Goal: Task Accomplishment & Management: Complete application form

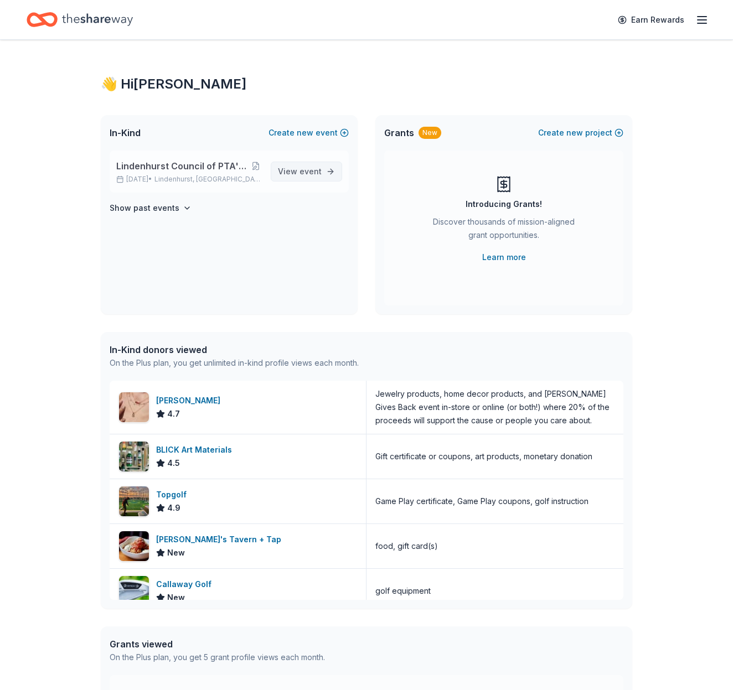
click at [328, 171] on link "View event" at bounding box center [306, 172] width 71 height 20
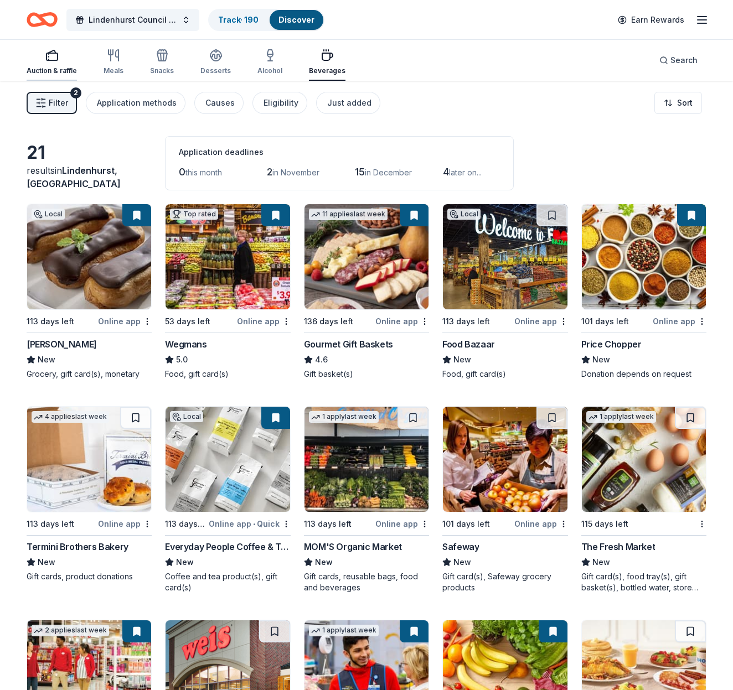
click at [50, 61] on icon "button" at bounding box center [51, 55] width 13 height 13
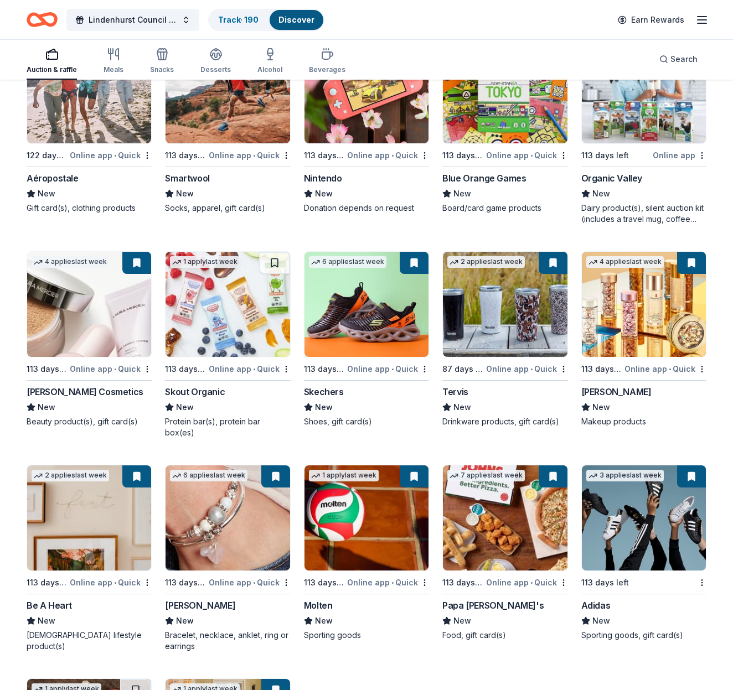
scroll to position [10168, 0]
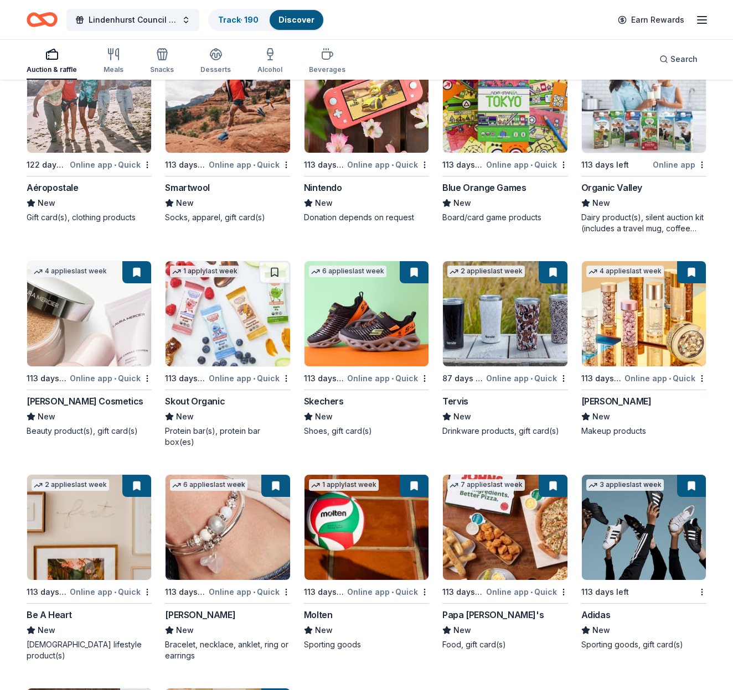
click at [261, 329] on img at bounding box center [228, 313] width 124 height 105
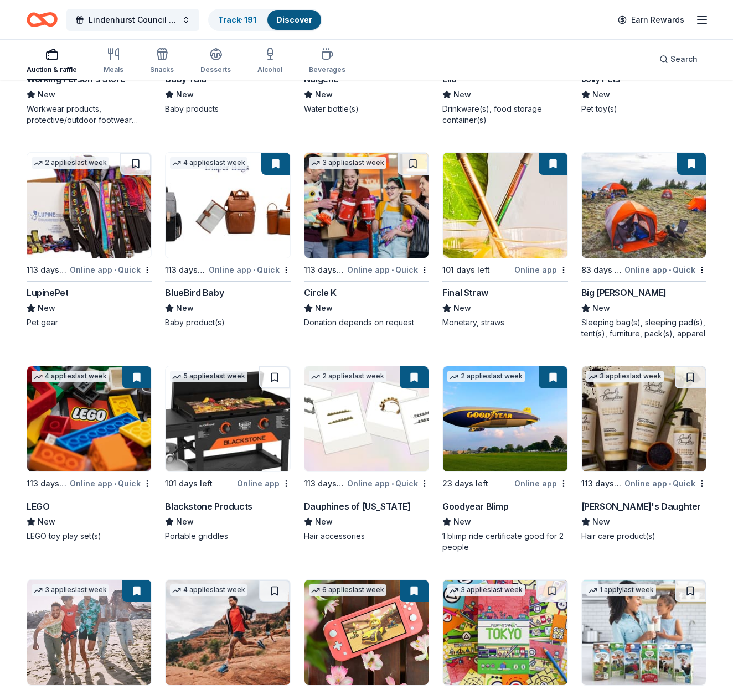
scroll to position [9630, 0]
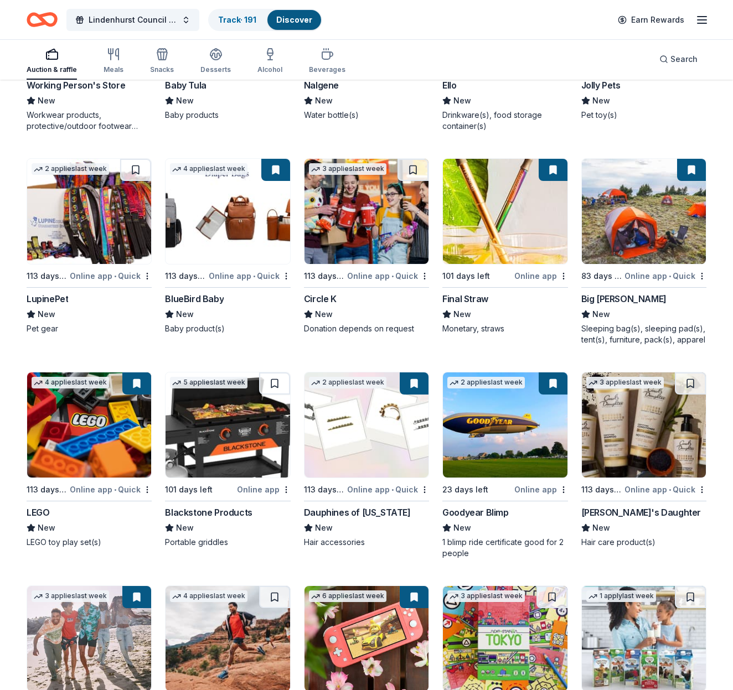
click at [373, 275] on div "Online app • Quick" at bounding box center [388, 276] width 82 height 14
click at [76, 237] on img at bounding box center [89, 211] width 124 height 105
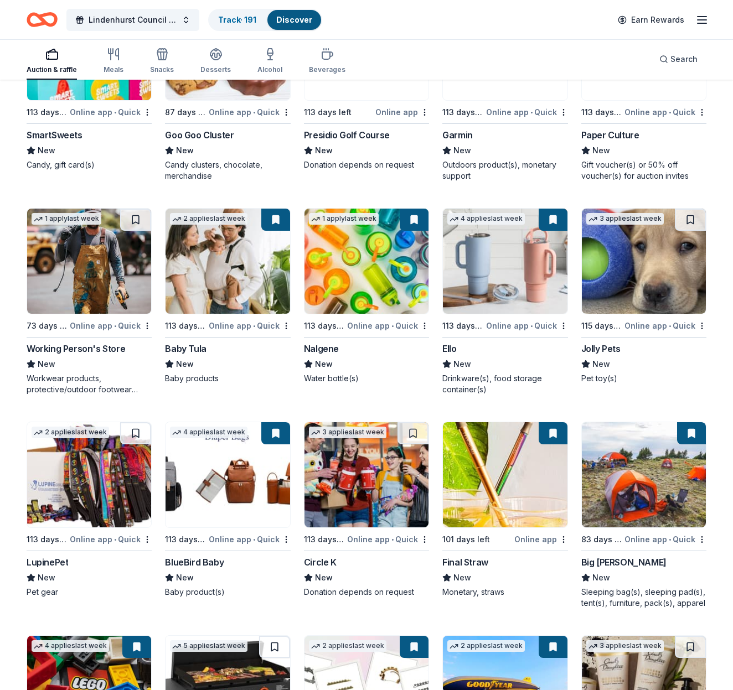
scroll to position [9358, 0]
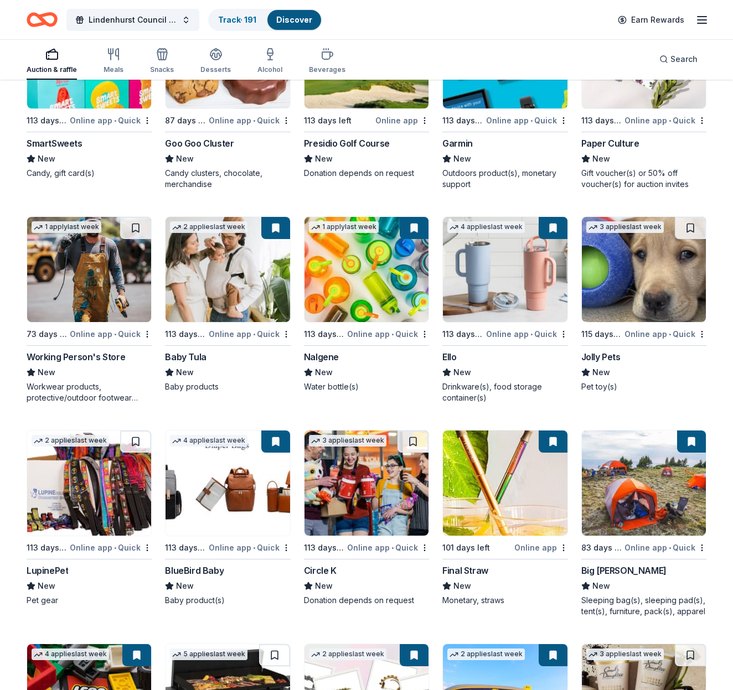
click at [628, 271] on img at bounding box center [644, 269] width 124 height 105
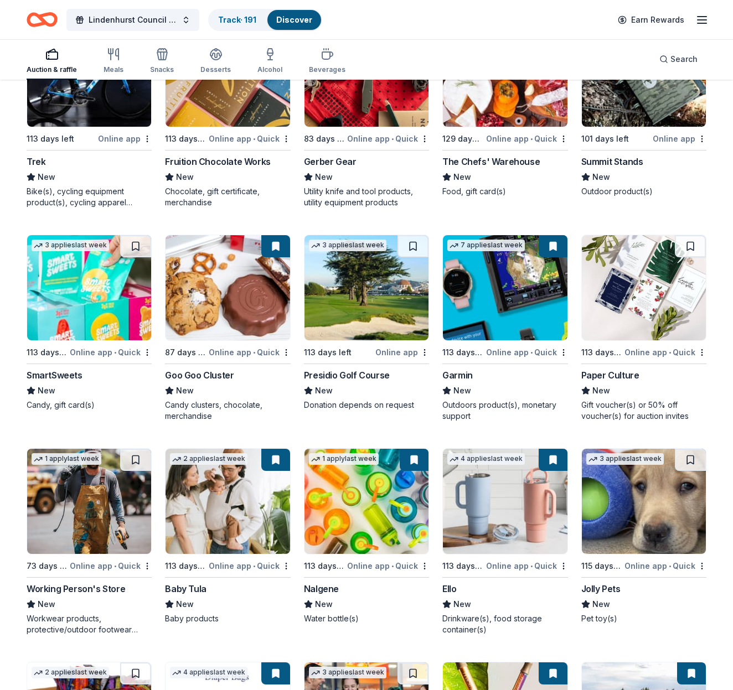
scroll to position [9125, 0]
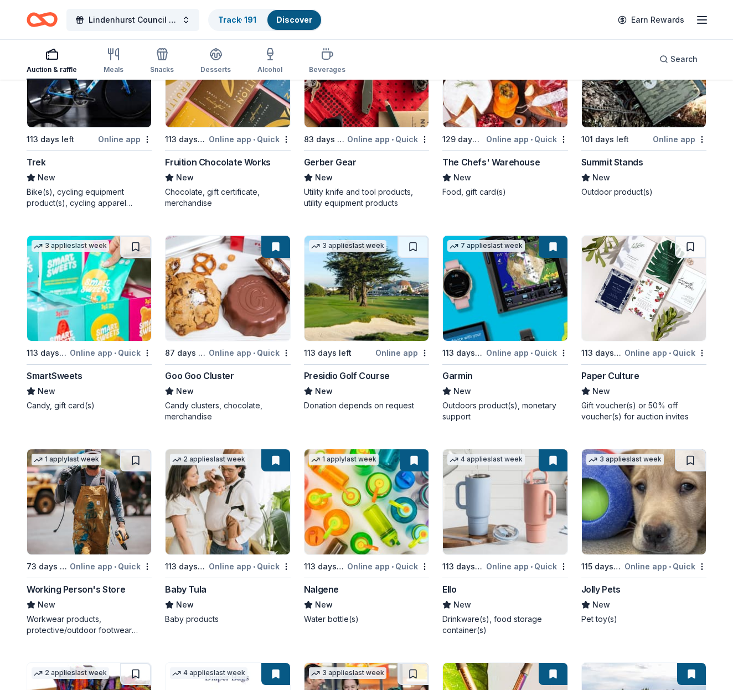
click at [89, 298] on img at bounding box center [89, 288] width 124 height 105
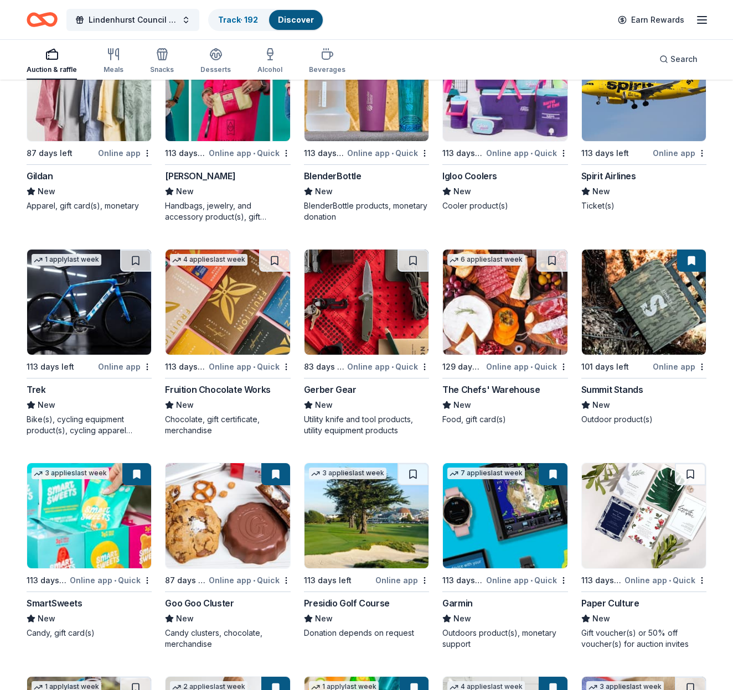
scroll to position [8897, 0]
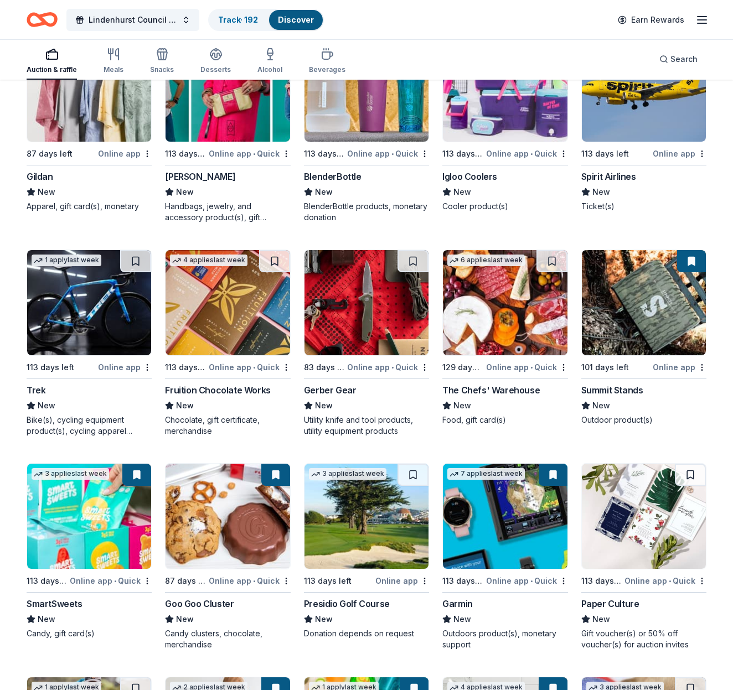
click at [370, 288] on img at bounding box center [367, 302] width 124 height 105
click at [86, 331] on img at bounding box center [89, 302] width 124 height 105
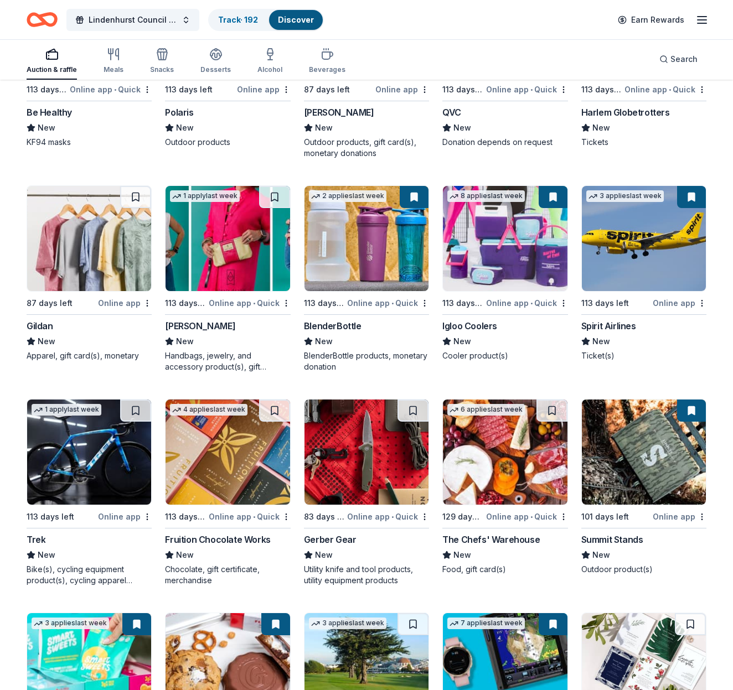
scroll to position [8745, 0]
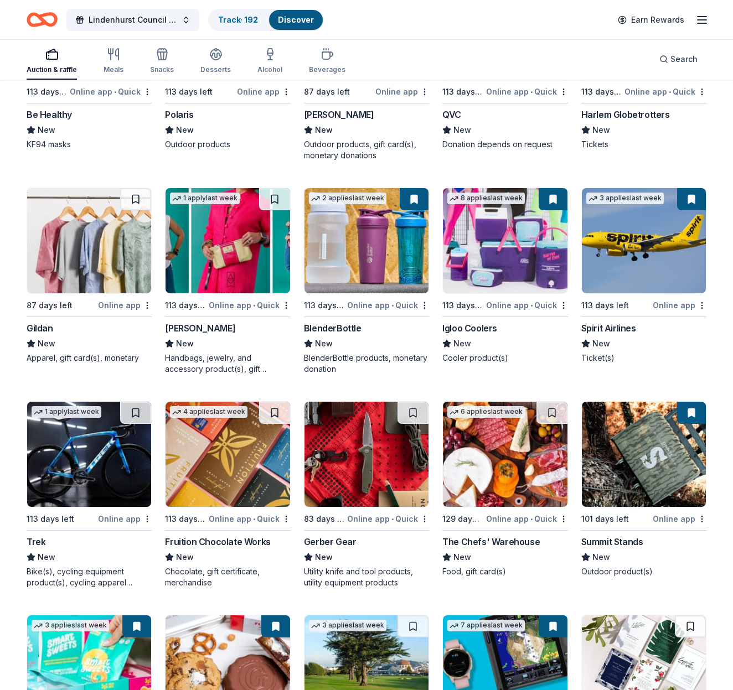
click at [115, 236] on img at bounding box center [89, 240] width 124 height 105
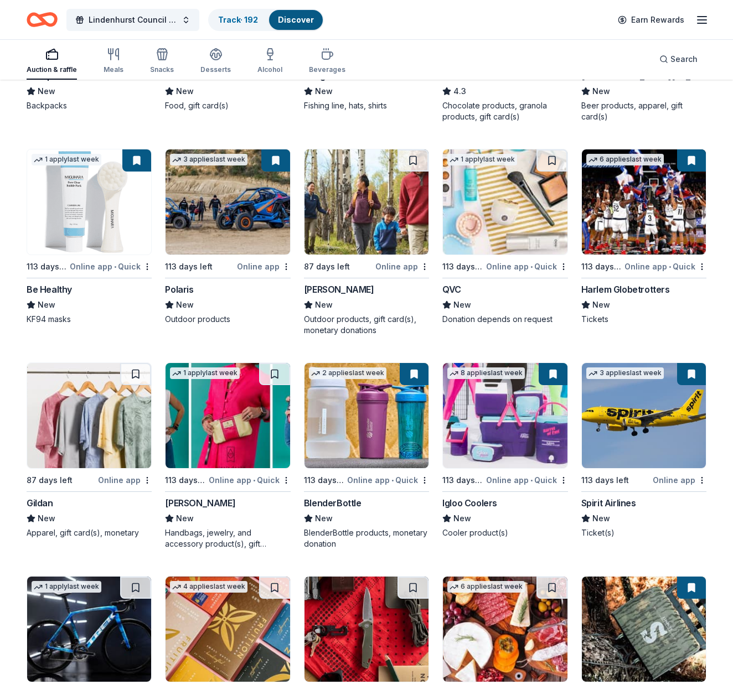
scroll to position [8569, 0]
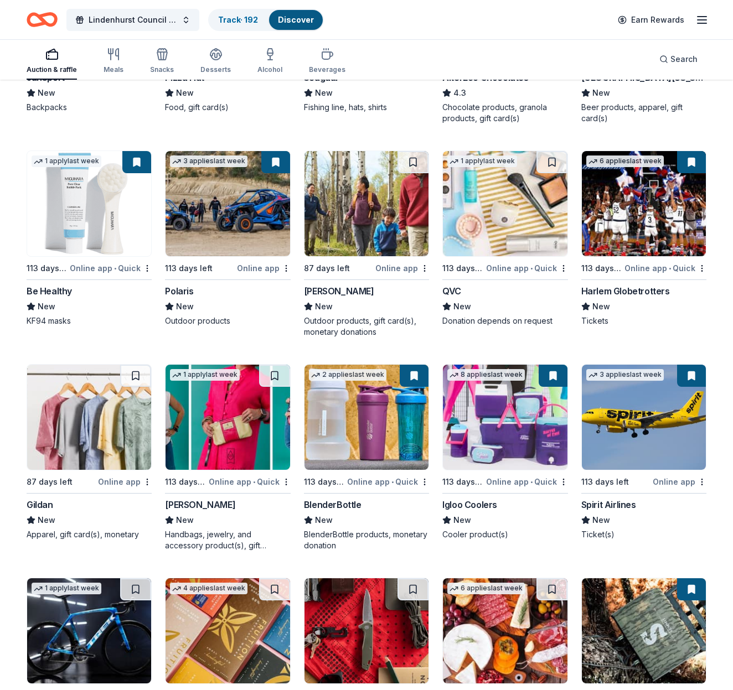
click at [372, 214] on img at bounding box center [367, 203] width 124 height 105
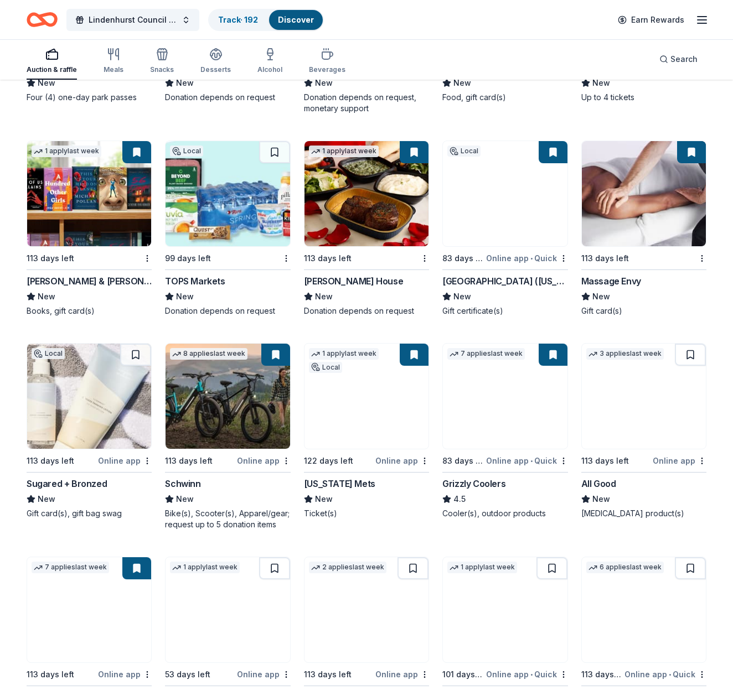
scroll to position [7735, 0]
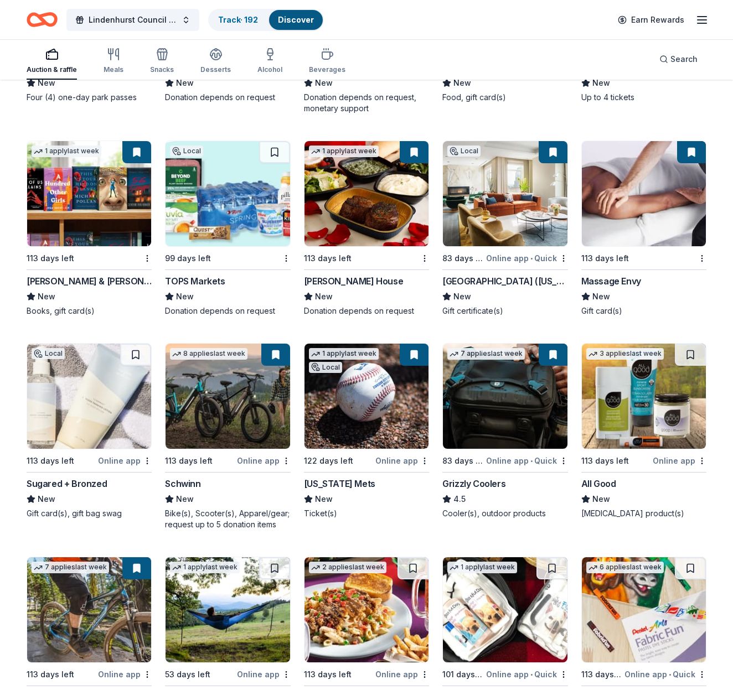
click at [68, 424] on img at bounding box center [89, 396] width 124 height 105
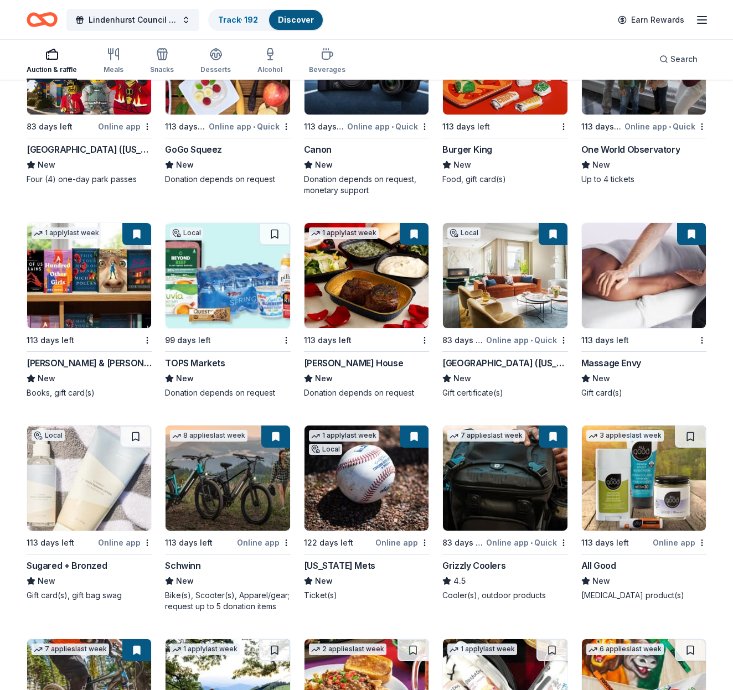
scroll to position [7652, 0]
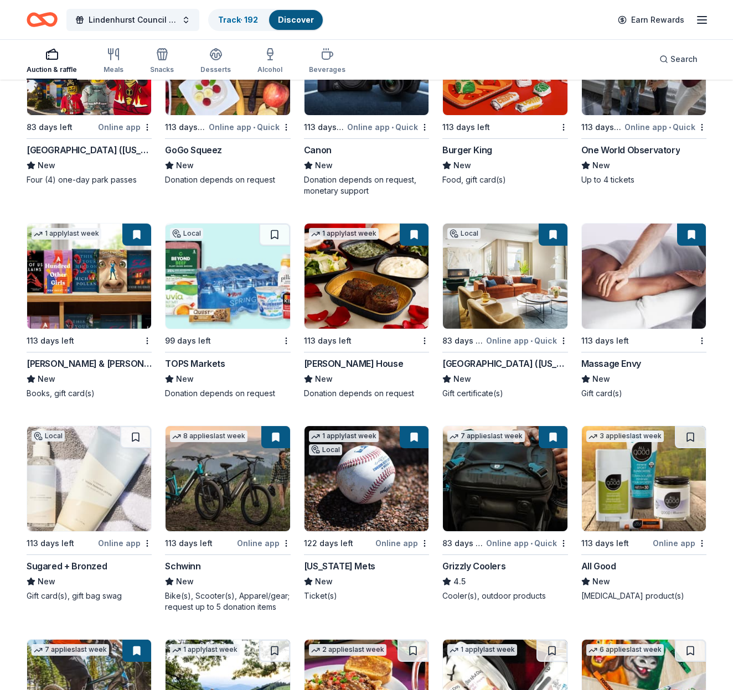
click at [113, 276] on img at bounding box center [89, 276] width 124 height 105
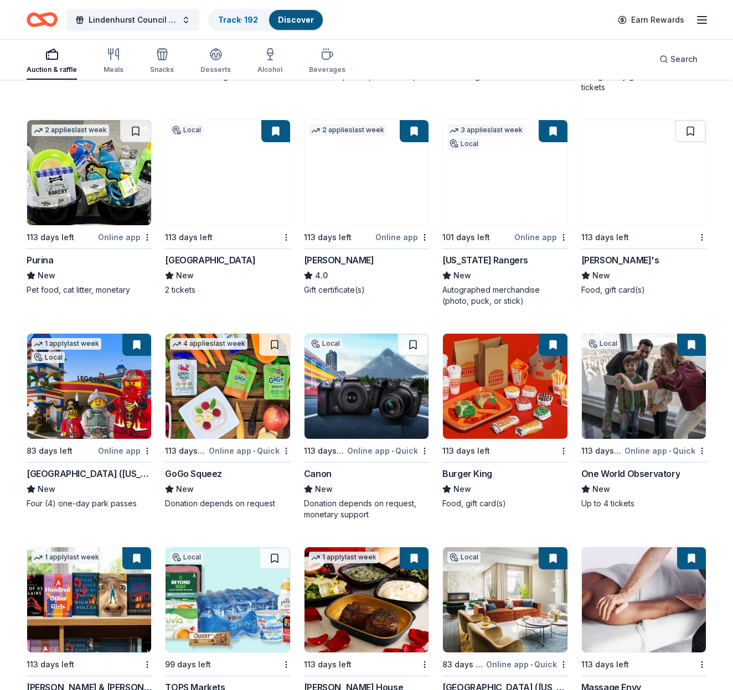
scroll to position [7328, 0]
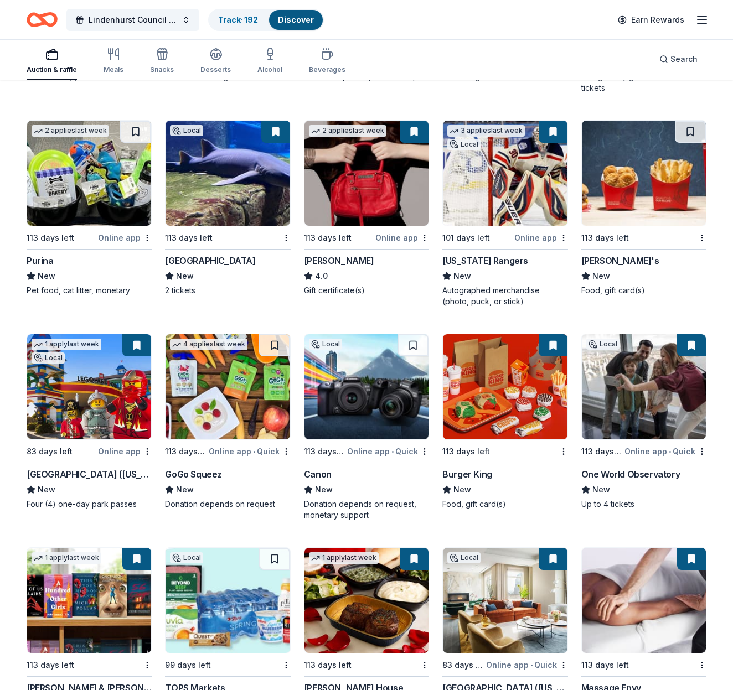
click at [642, 180] on img at bounding box center [644, 173] width 124 height 105
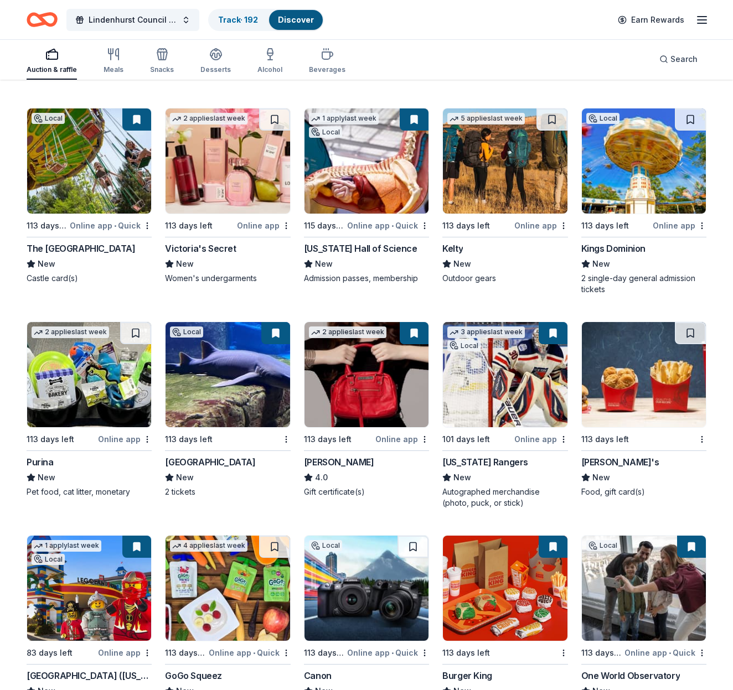
scroll to position [7106, 0]
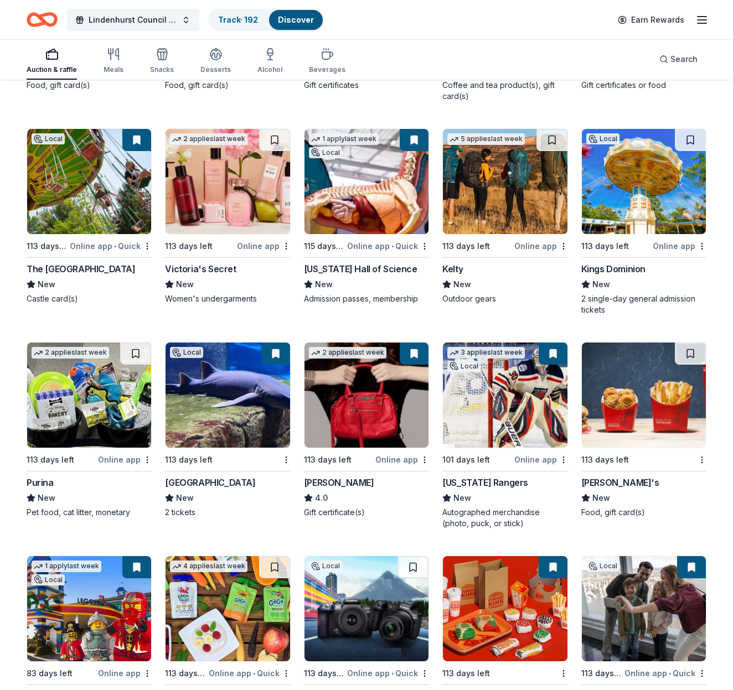
click at [104, 409] on img at bounding box center [89, 395] width 124 height 105
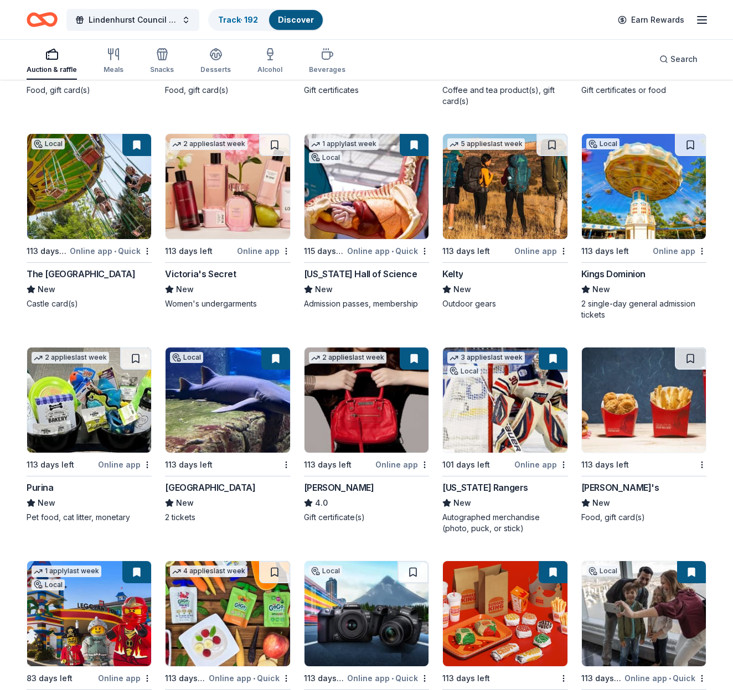
scroll to position [7102, 0]
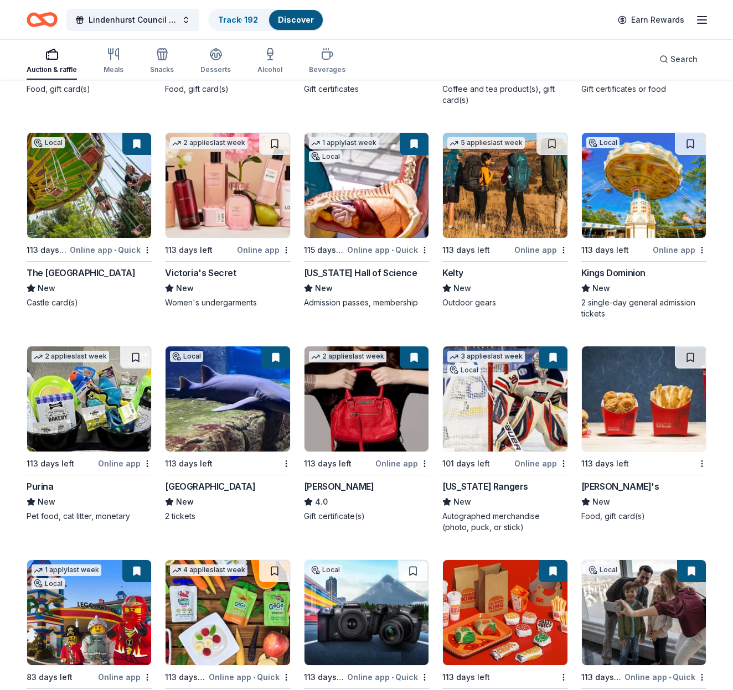
click at [237, 197] on img at bounding box center [228, 185] width 124 height 105
click at [643, 177] on img at bounding box center [644, 185] width 124 height 105
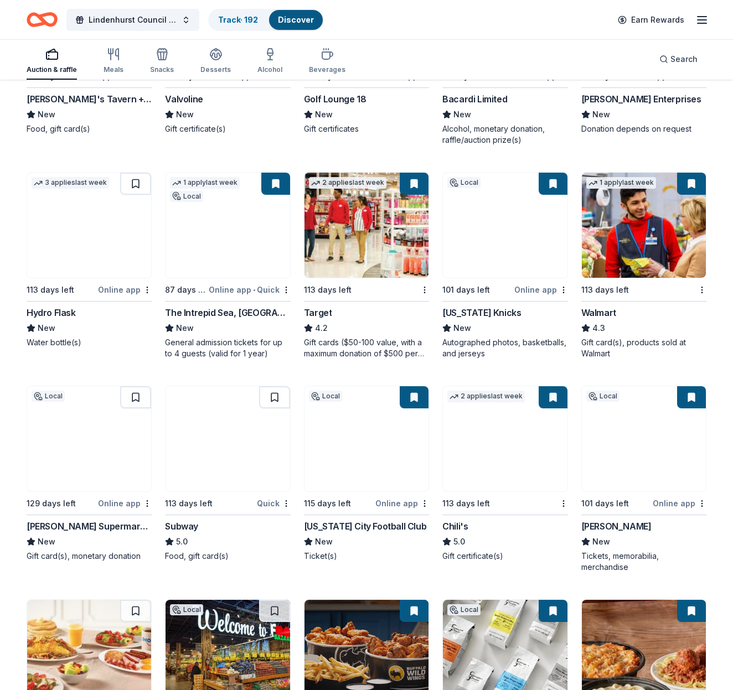
scroll to position [6407, 0]
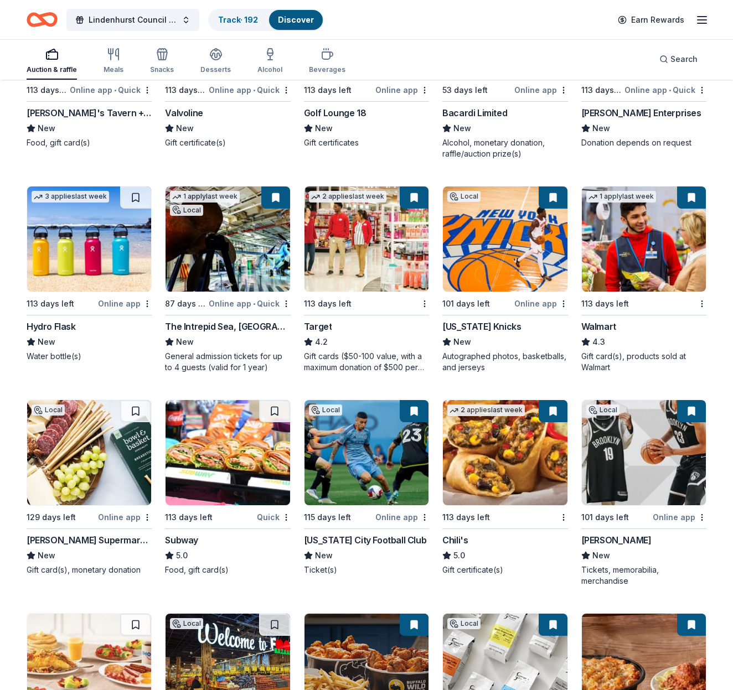
click at [97, 219] on img at bounding box center [89, 239] width 124 height 105
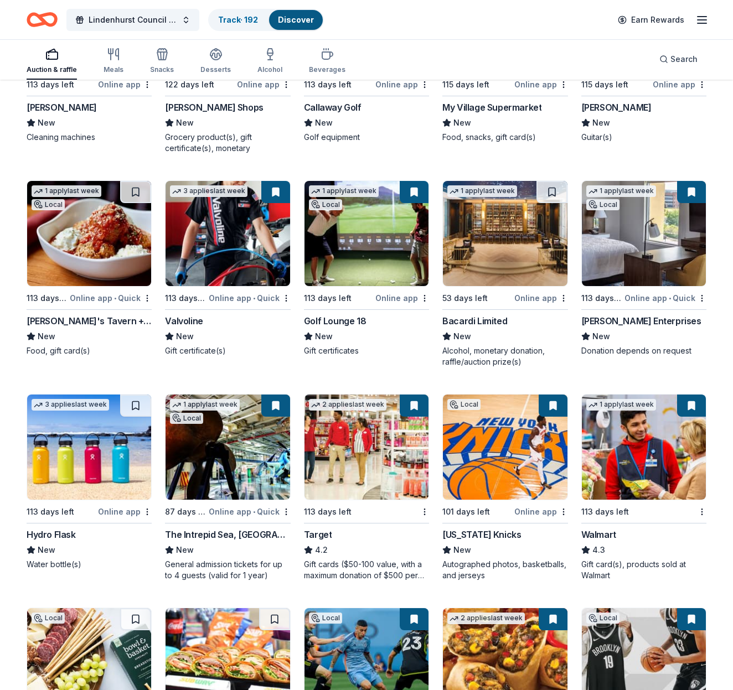
scroll to position [6195, 0]
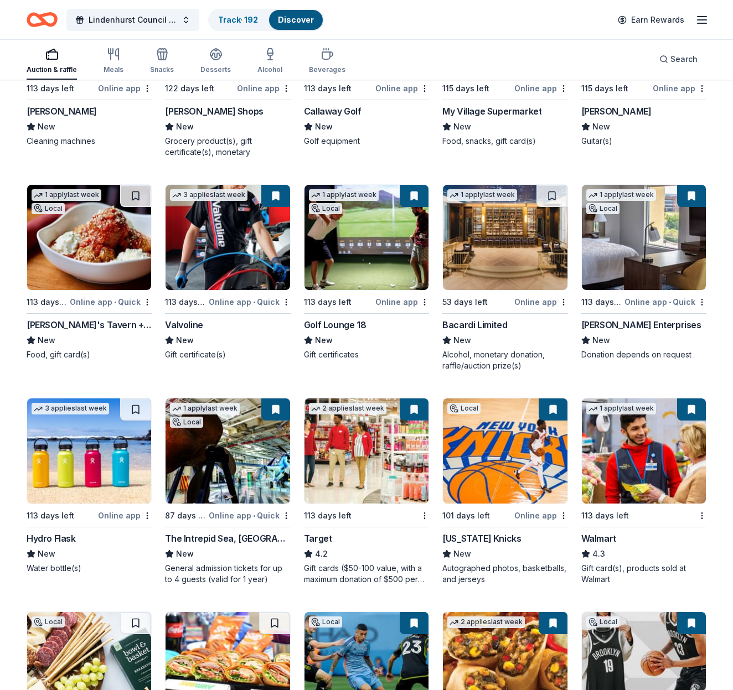
click at [478, 251] on img at bounding box center [505, 237] width 124 height 105
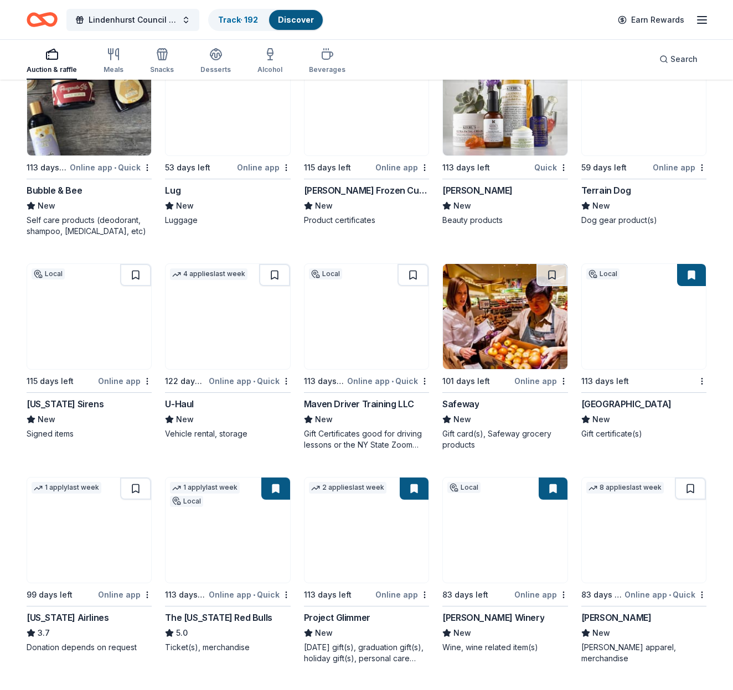
scroll to position [5261, 0]
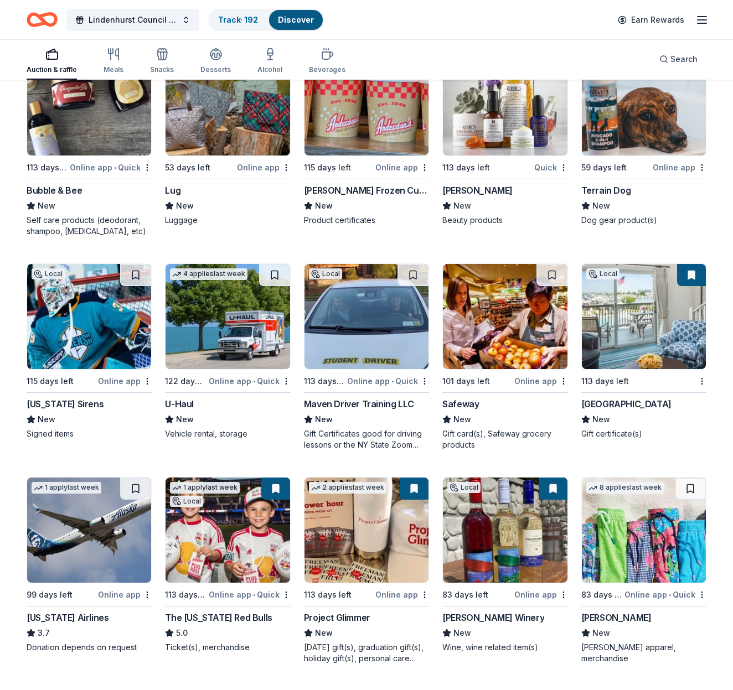
click at [91, 317] on img at bounding box center [89, 316] width 124 height 105
click at [240, 339] on img at bounding box center [228, 316] width 124 height 105
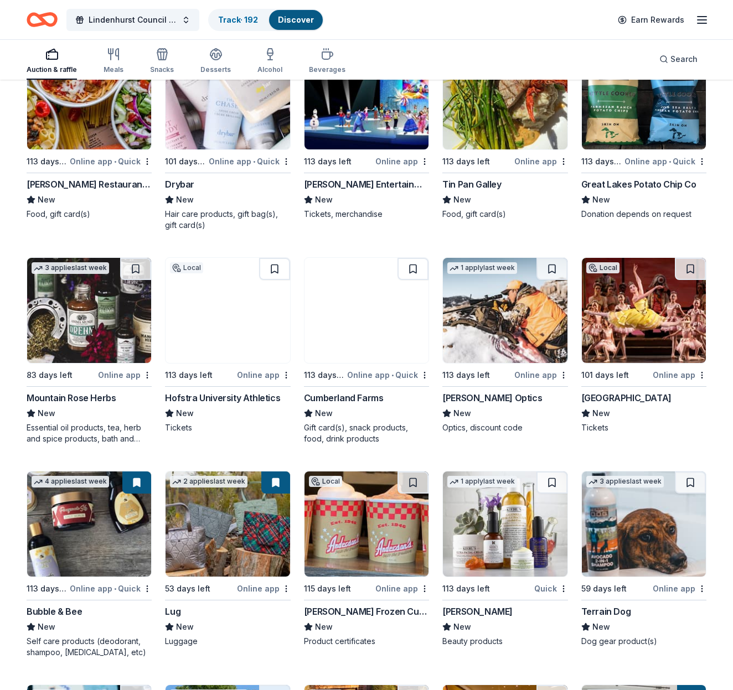
scroll to position [4839, 0]
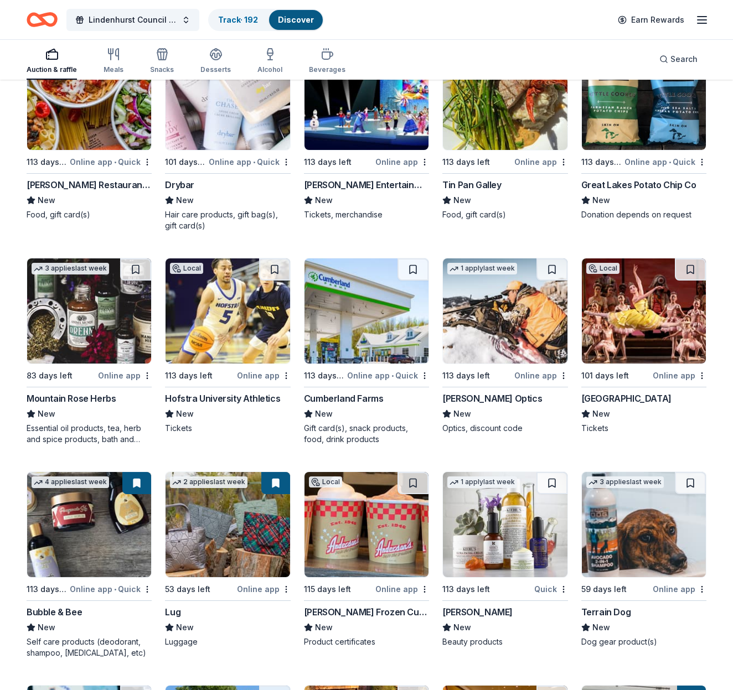
click at [235, 330] on img at bounding box center [228, 311] width 124 height 105
click at [92, 334] on img at bounding box center [89, 311] width 124 height 105
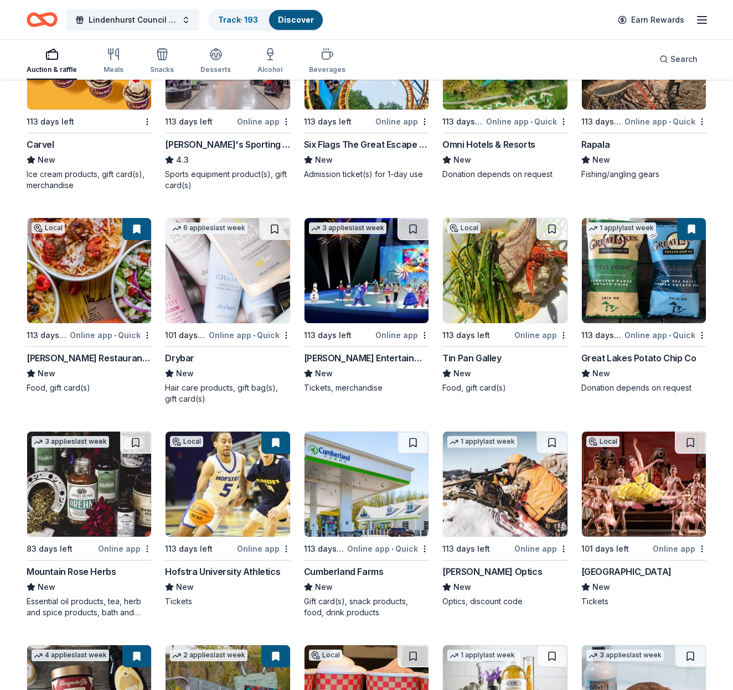
scroll to position [4660, 0]
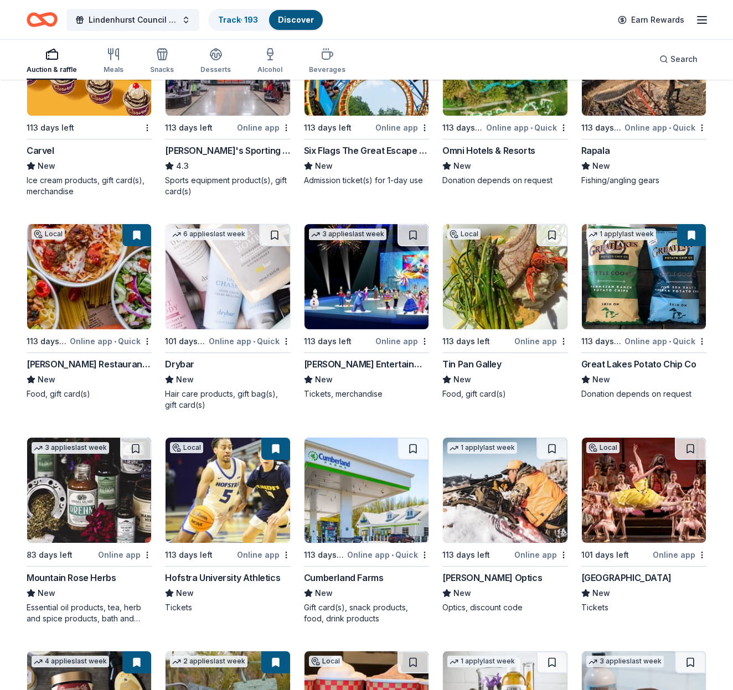
click at [372, 286] on img at bounding box center [367, 276] width 124 height 105
click at [230, 280] on img at bounding box center [228, 276] width 124 height 105
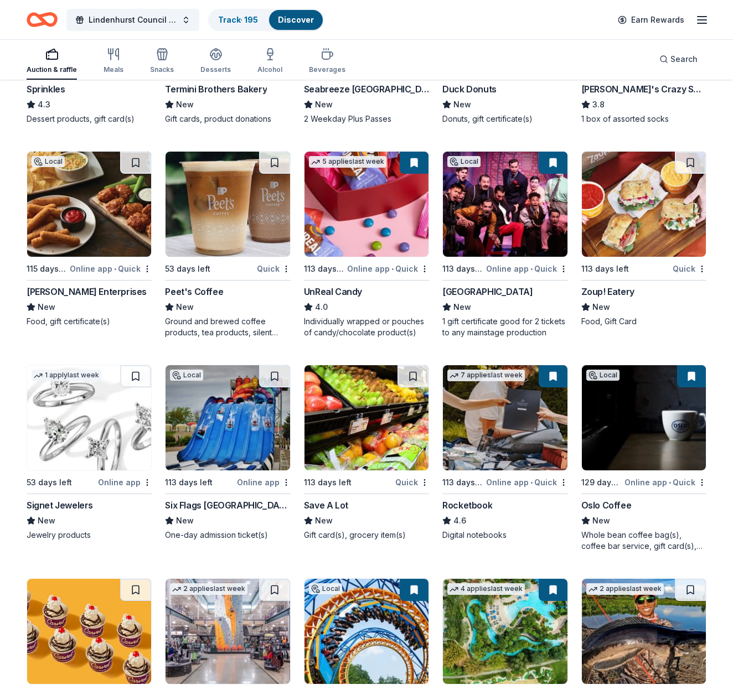
scroll to position [4086, 0]
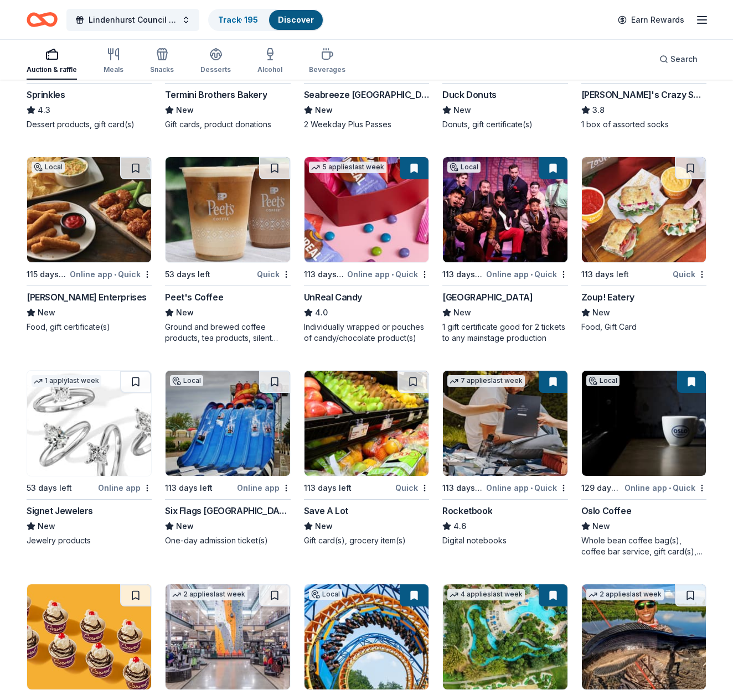
click at [104, 413] on img at bounding box center [89, 423] width 124 height 105
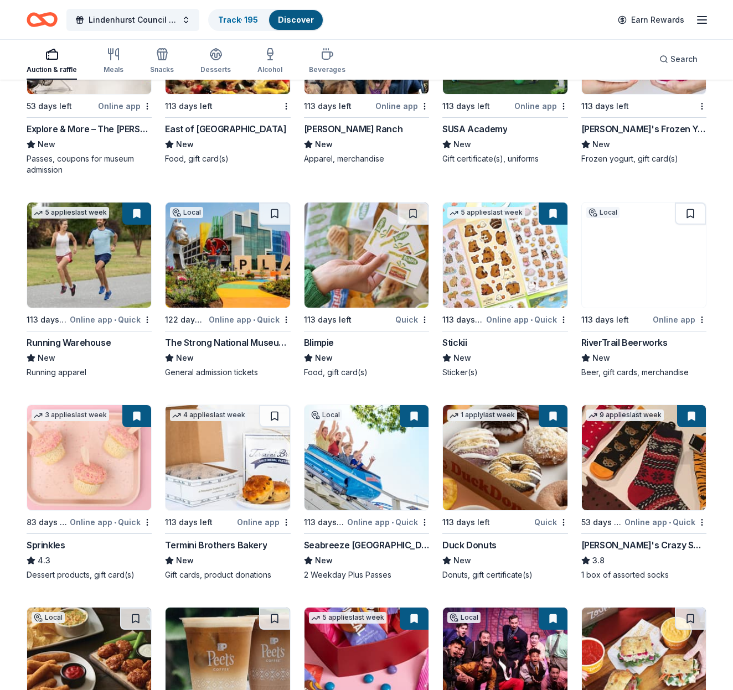
scroll to position [3629, 0]
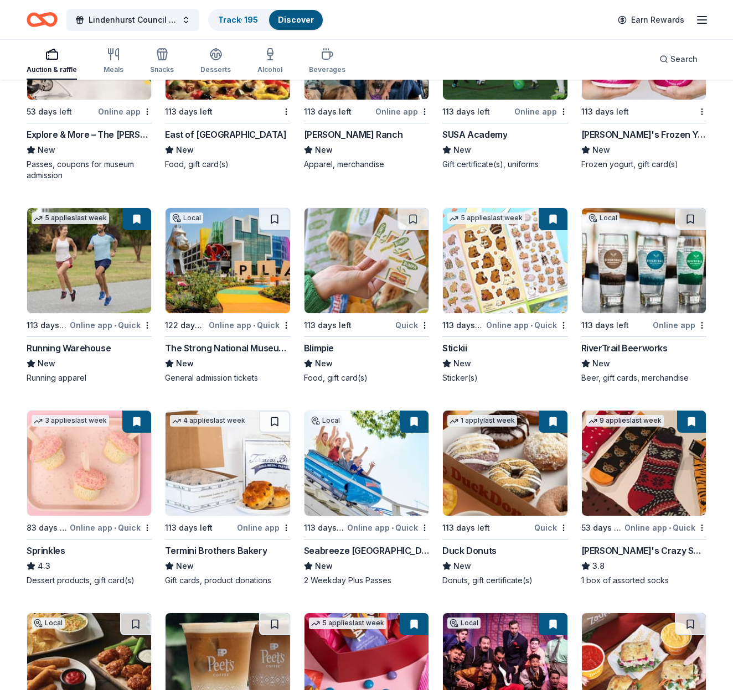
click at [638, 267] on img at bounding box center [644, 260] width 124 height 105
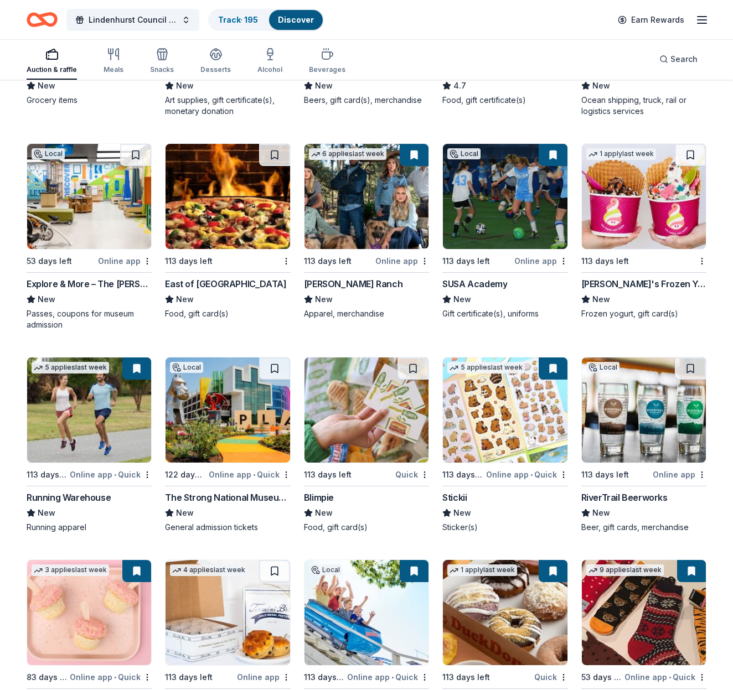
scroll to position [3479, 0]
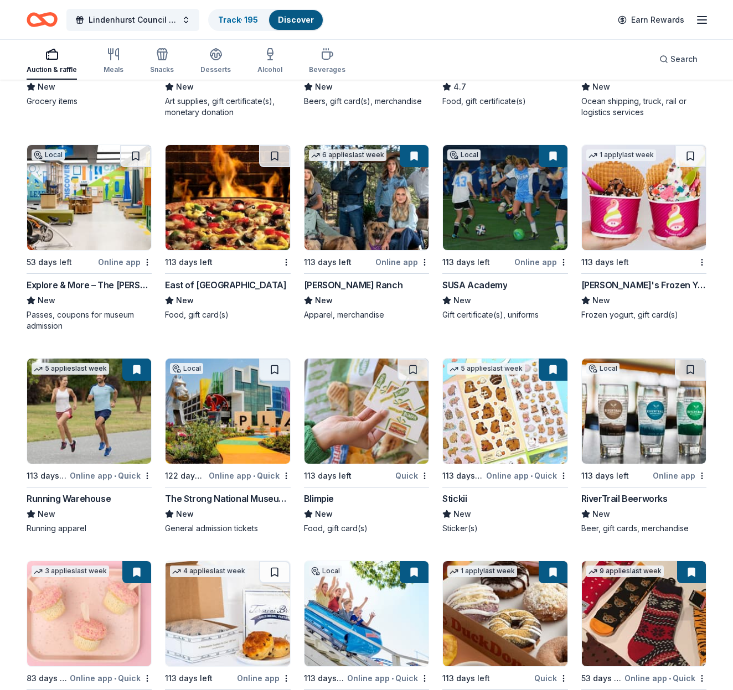
click at [230, 429] on img at bounding box center [228, 411] width 124 height 105
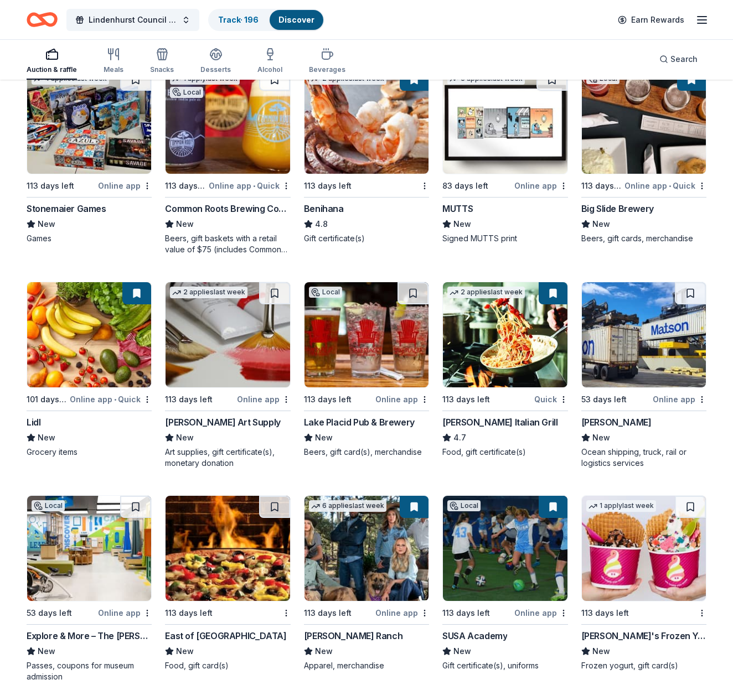
scroll to position [3122, 0]
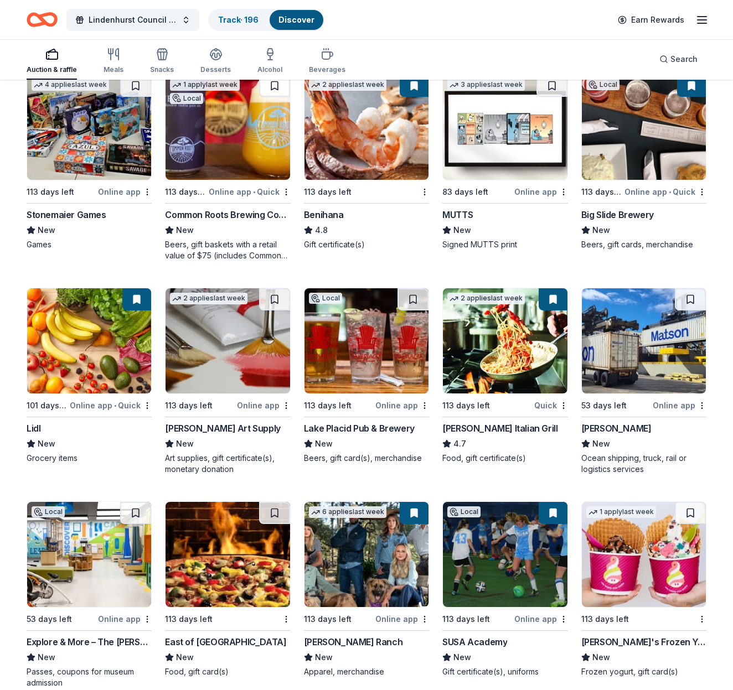
click at [231, 348] on img at bounding box center [228, 340] width 124 height 105
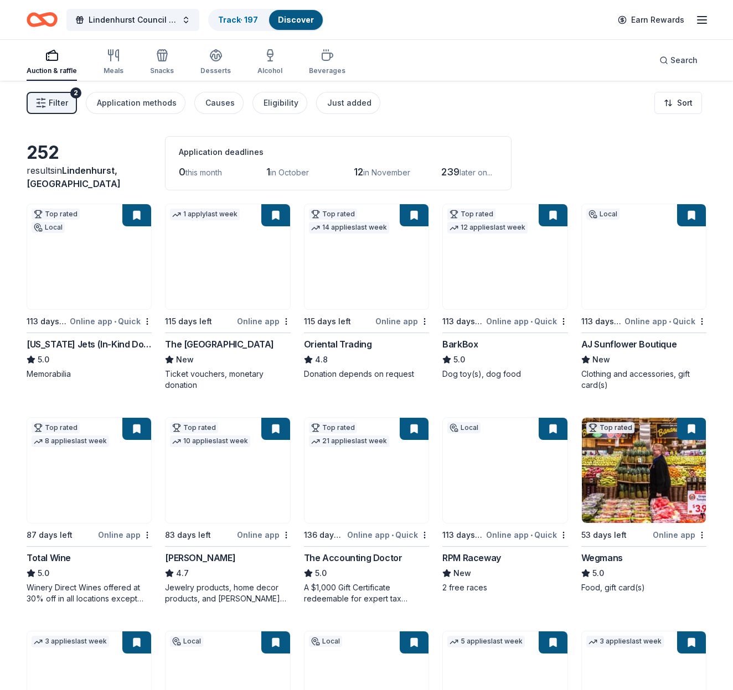
scroll to position [0, 0]
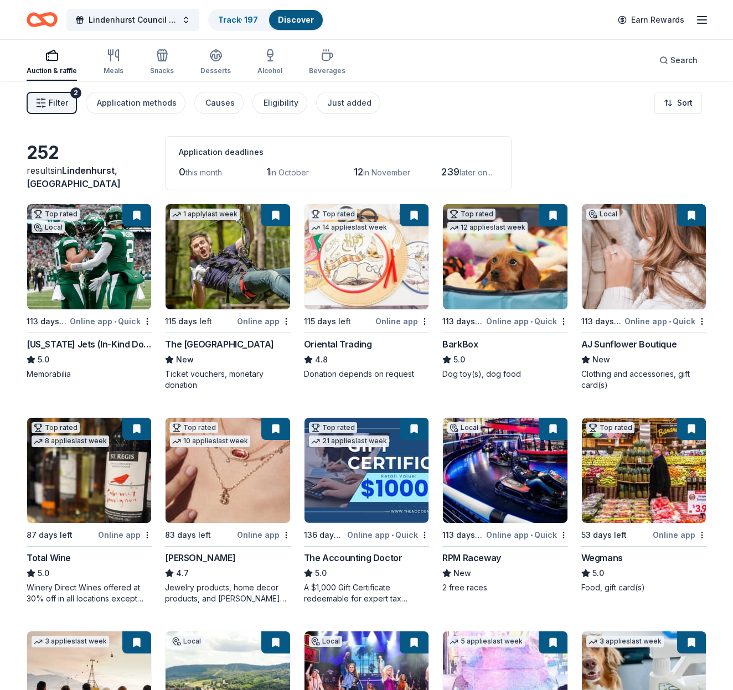
click at [385, 497] on img at bounding box center [367, 470] width 124 height 105
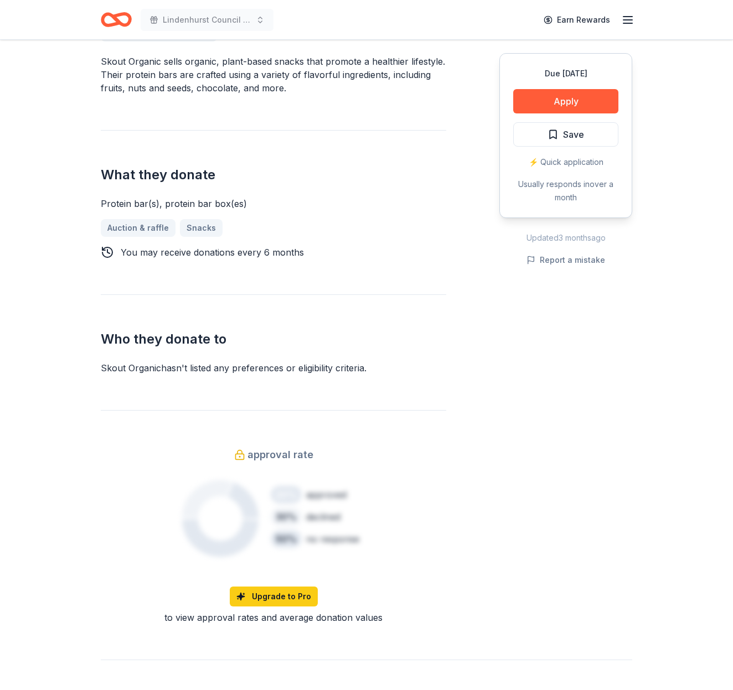
scroll to position [345, 0]
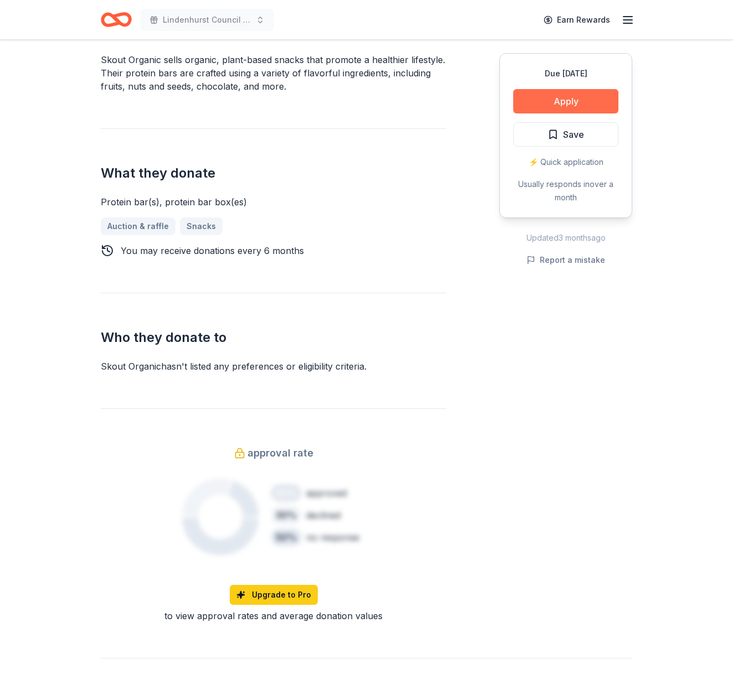
click at [575, 100] on button "Apply" at bounding box center [565, 101] width 105 height 24
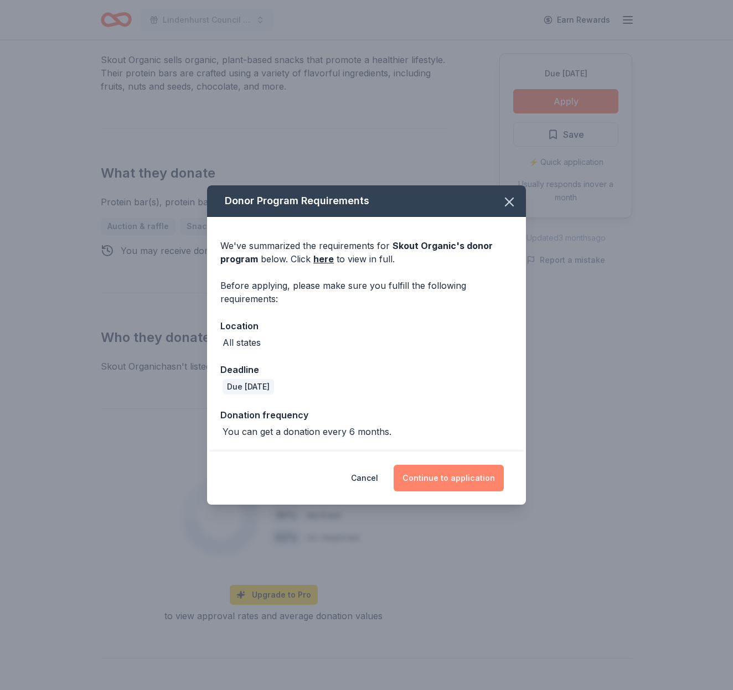
click at [455, 480] on button "Continue to application" at bounding box center [449, 478] width 110 height 27
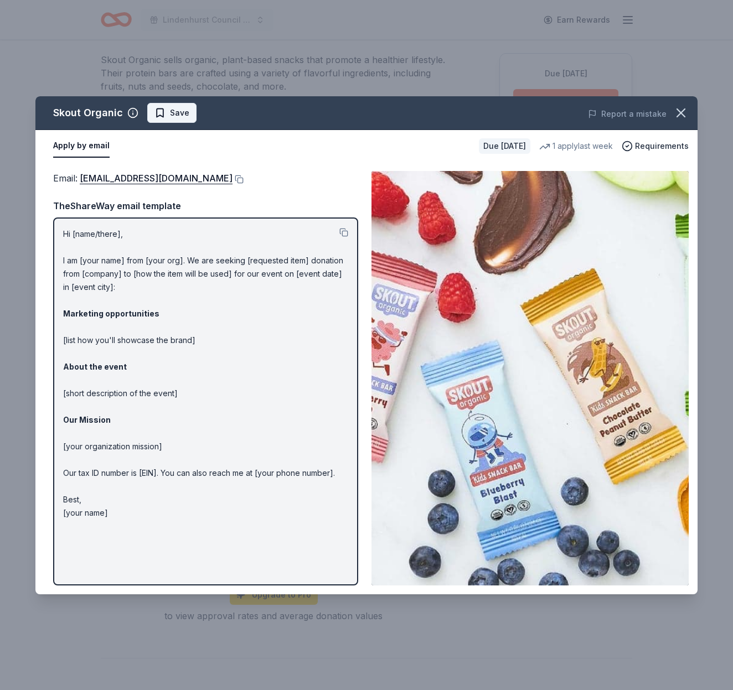
click at [159, 113] on span "Save" at bounding box center [171, 112] width 35 height 13
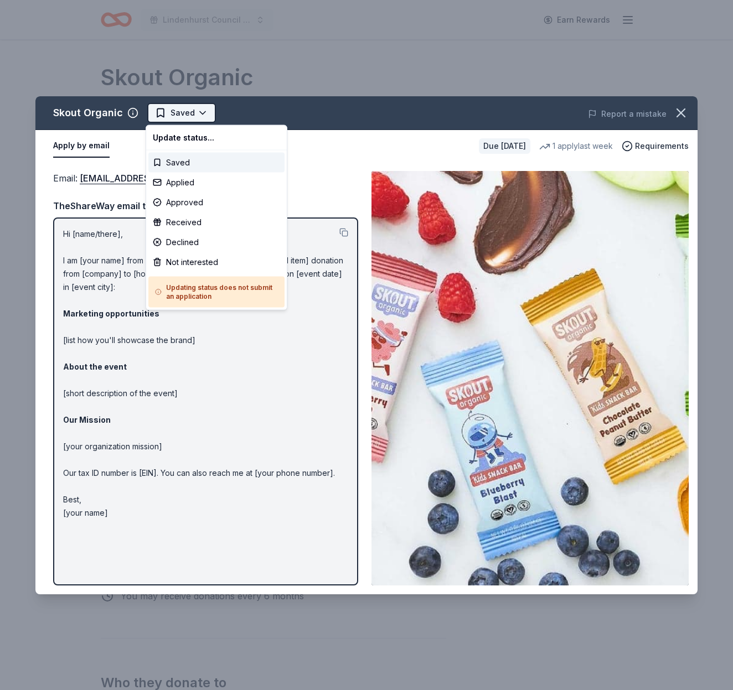
click at [162, 112] on html "Lindenhurst Council of PTA's "Bright Futures" Fundraiser Earn Rewards Due in 11…" at bounding box center [366, 345] width 733 height 690
click at [180, 184] on div "Applied" at bounding box center [216, 183] width 136 height 20
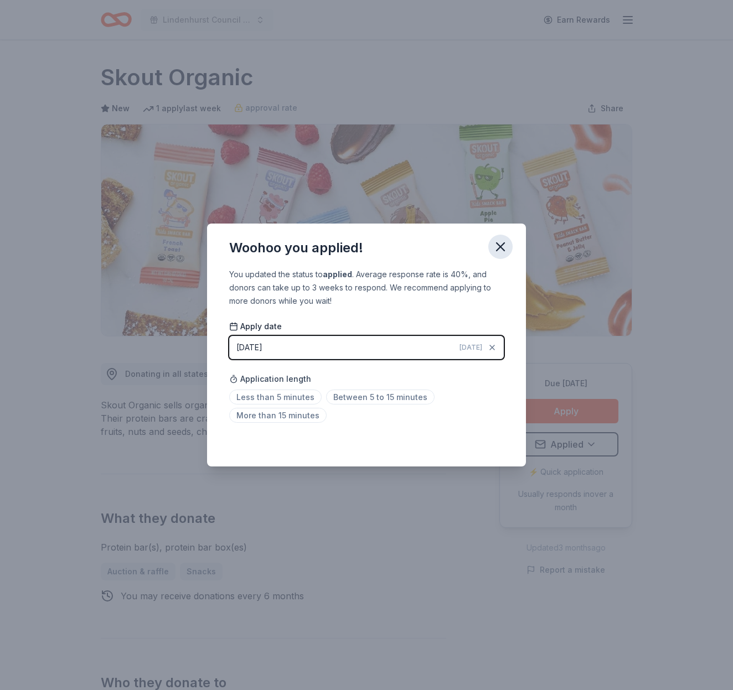
click at [496, 243] on icon "button" at bounding box center [501, 247] width 16 height 16
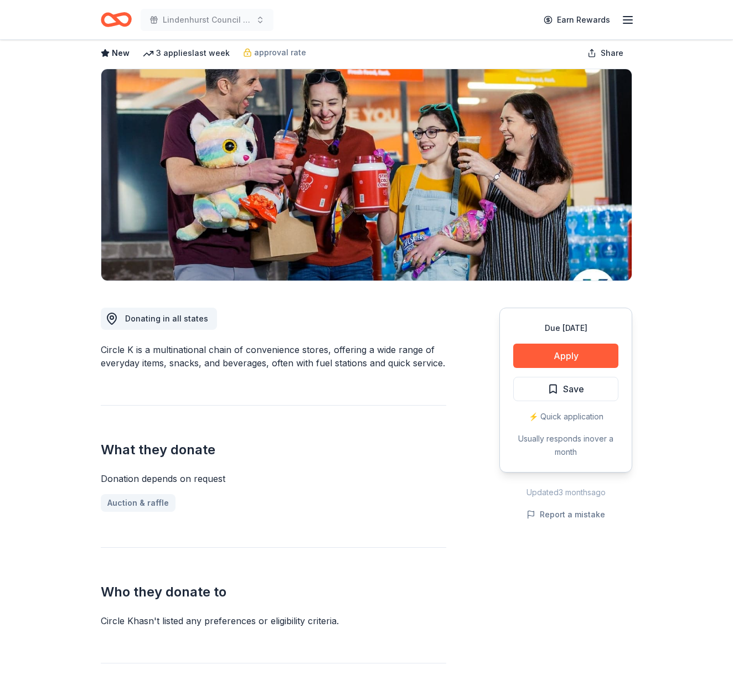
scroll to position [29, 0]
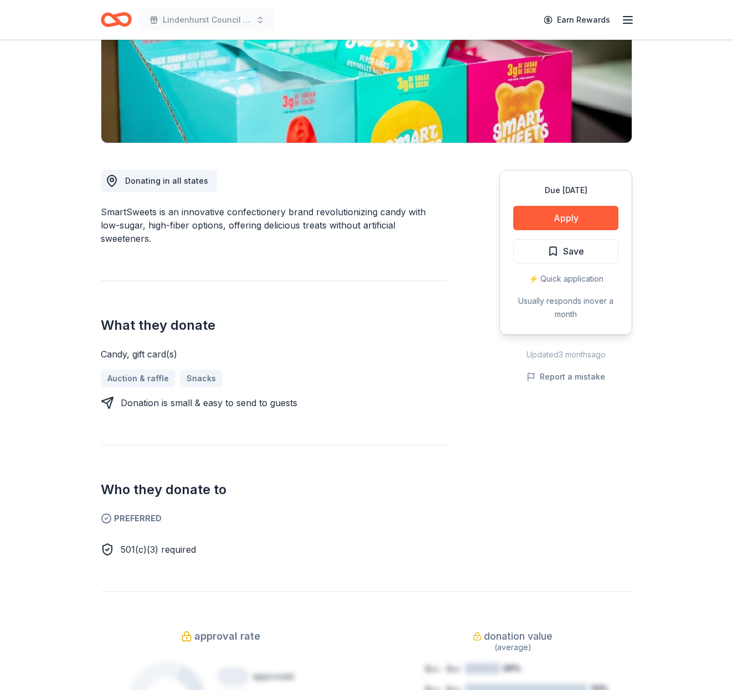
scroll to position [190, 0]
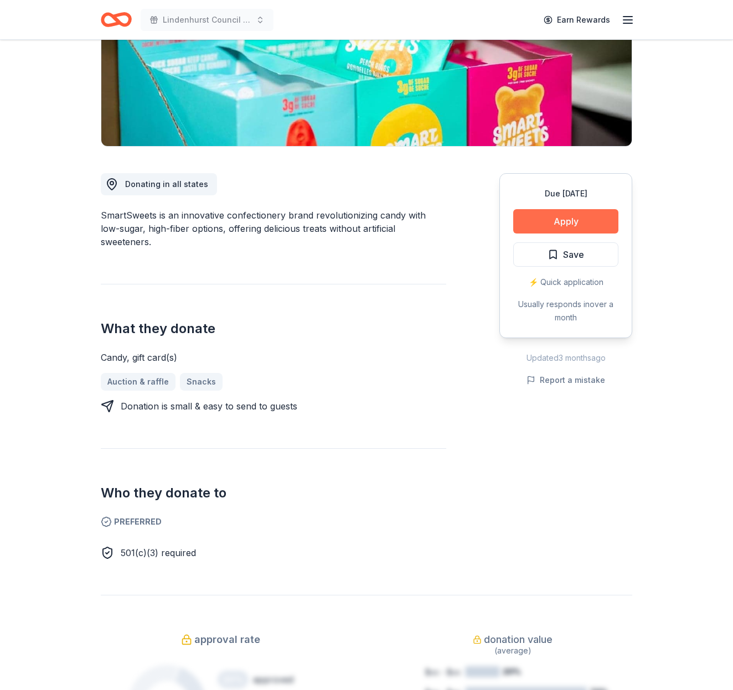
click at [561, 221] on button "Apply" at bounding box center [565, 221] width 105 height 24
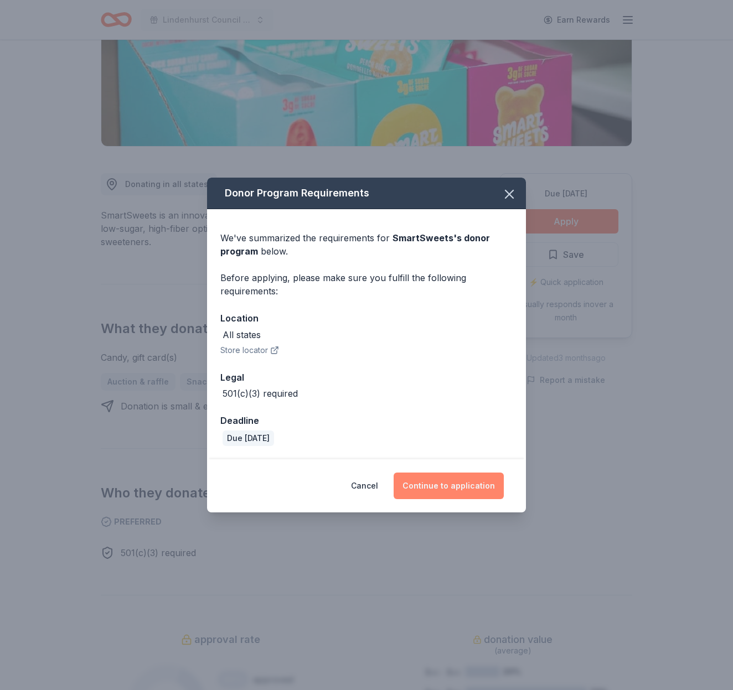
click at [450, 479] on button "Continue to application" at bounding box center [449, 486] width 110 height 27
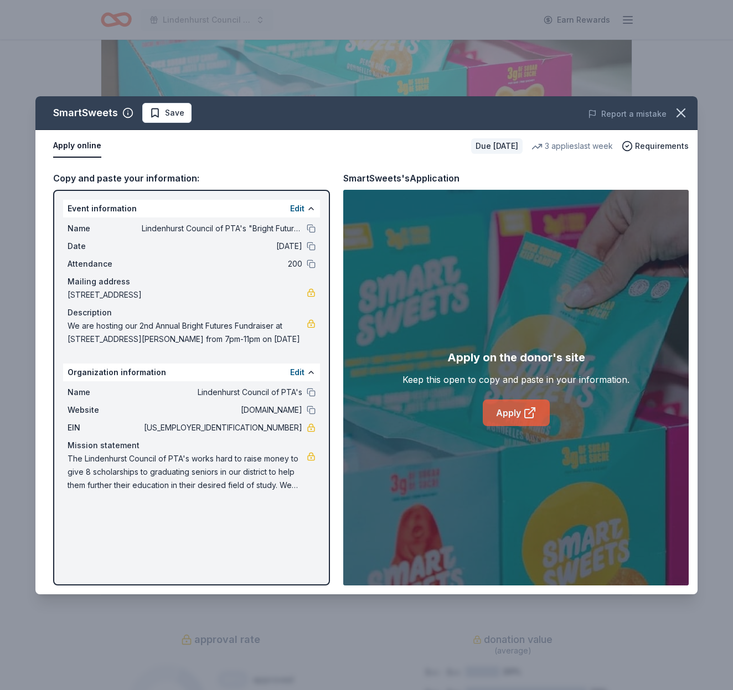
click at [520, 421] on link "Apply" at bounding box center [516, 413] width 67 height 27
click at [153, 116] on span "Save" at bounding box center [166, 112] width 35 height 13
click at [170, 115] on html "Lindenhurst Council of PTA's "Bright Futures" Fundraiser Earn Rewards Due in 11…" at bounding box center [366, 155] width 733 height 690
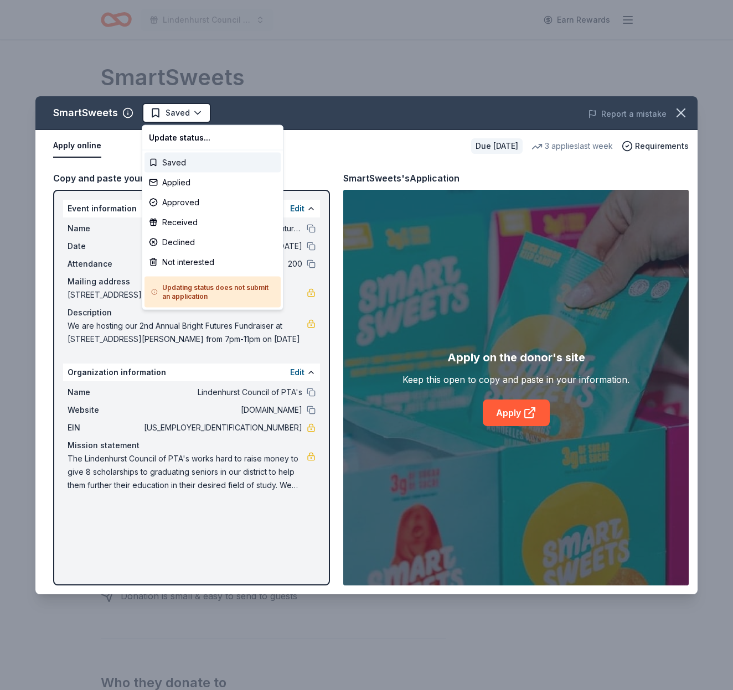
scroll to position [0, 0]
click at [178, 180] on div "Applied" at bounding box center [213, 183] width 136 height 20
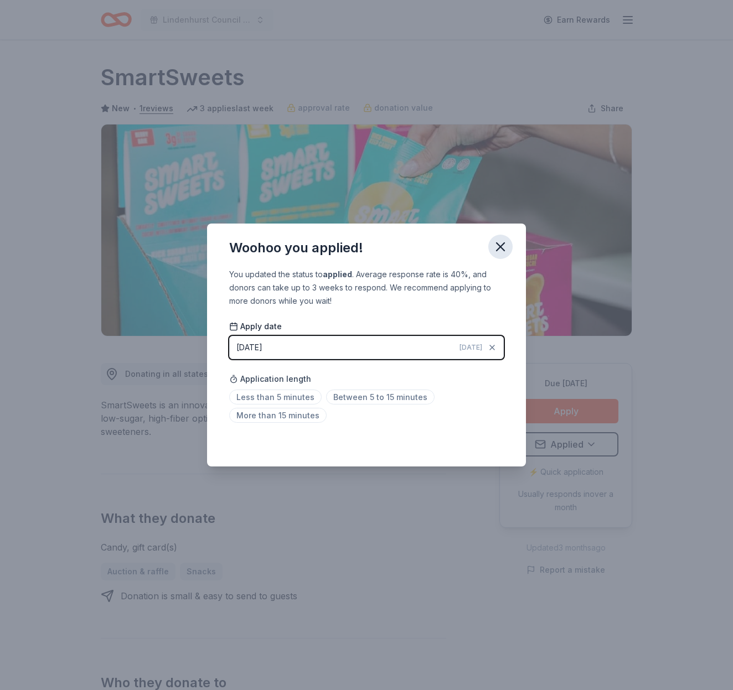
click at [499, 244] on icon "button" at bounding box center [501, 247] width 16 height 16
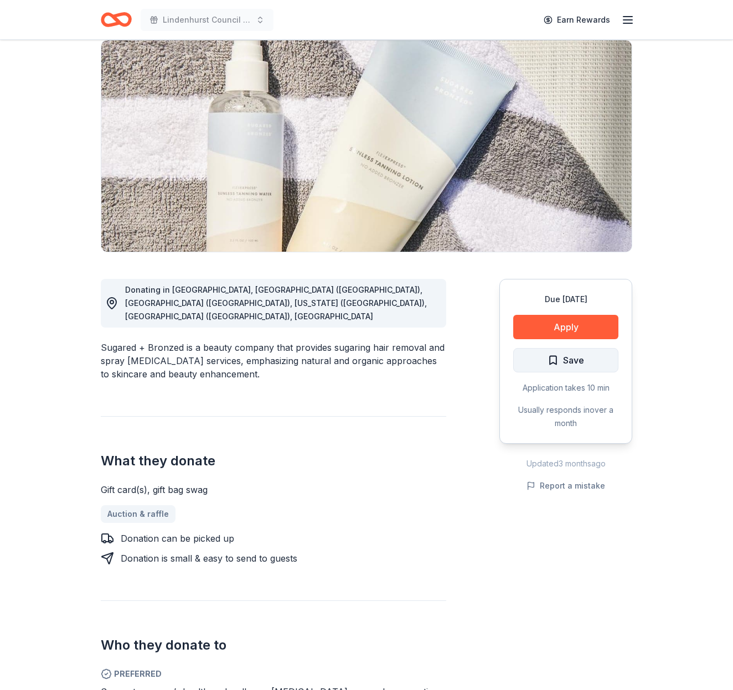
scroll to position [66, 0]
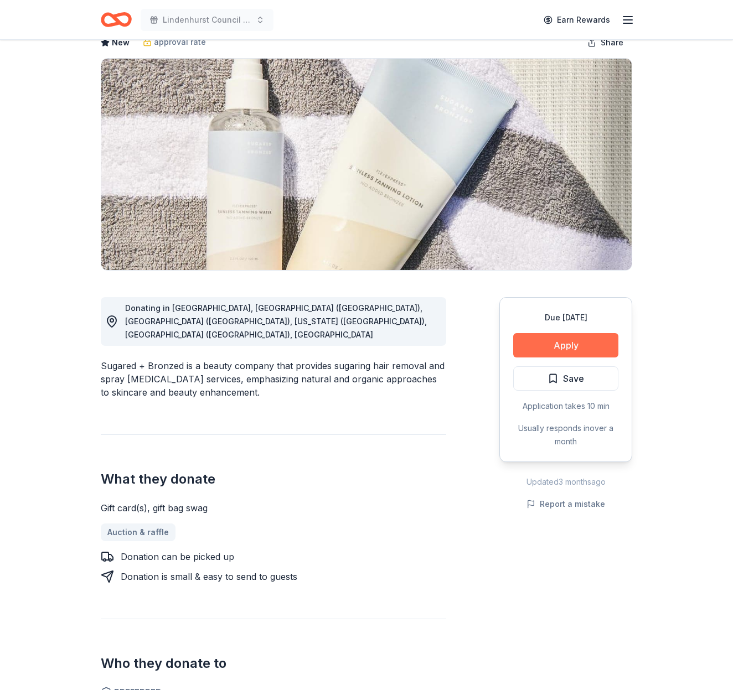
click at [560, 347] on button "Apply" at bounding box center [565, 345] width 105 height 24
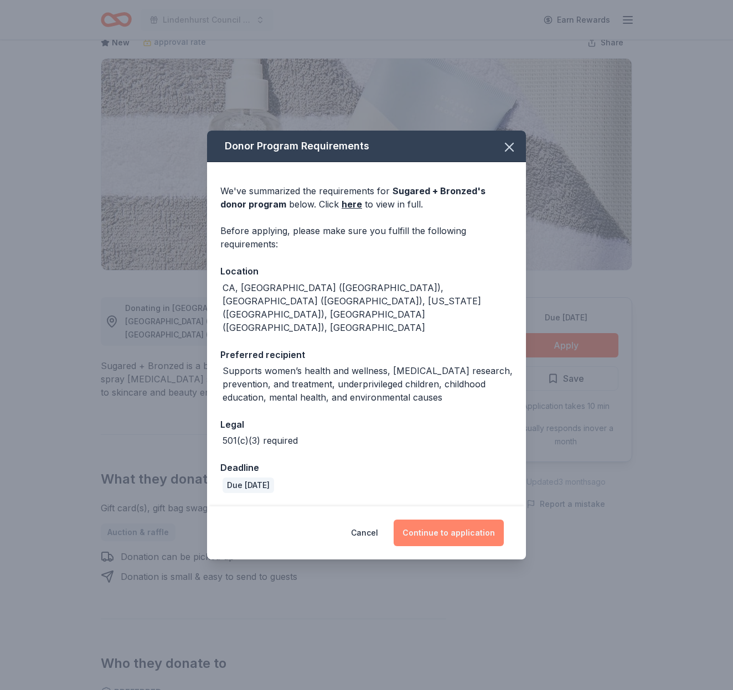
click at [457, 520] on button "Continue to application" at bounding box center [449, 533] width 110 height 27
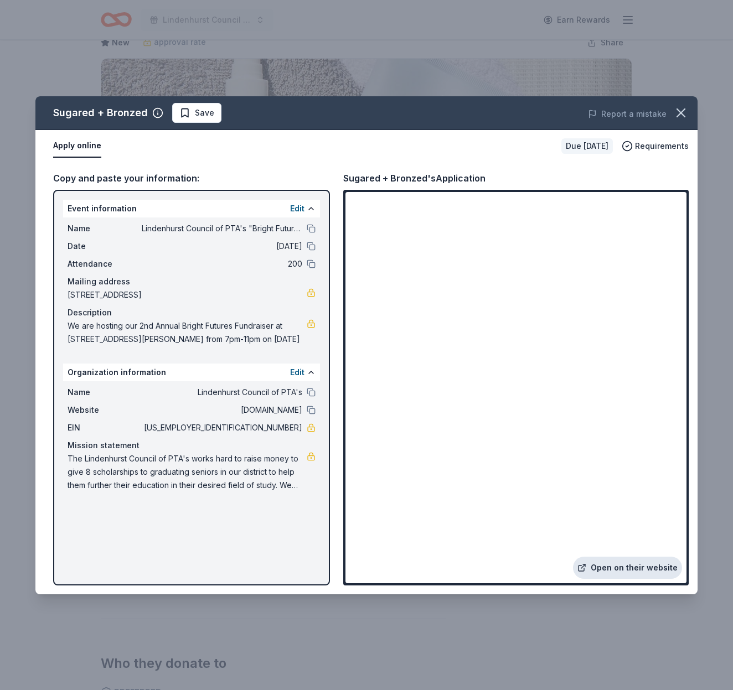
click at [647, 567] on link "Open on their website" at bounding box center [627, 568] width 109 height 22
click at [678, 109] on icon "button" at bounding box center [681, 113] width 8 height 8
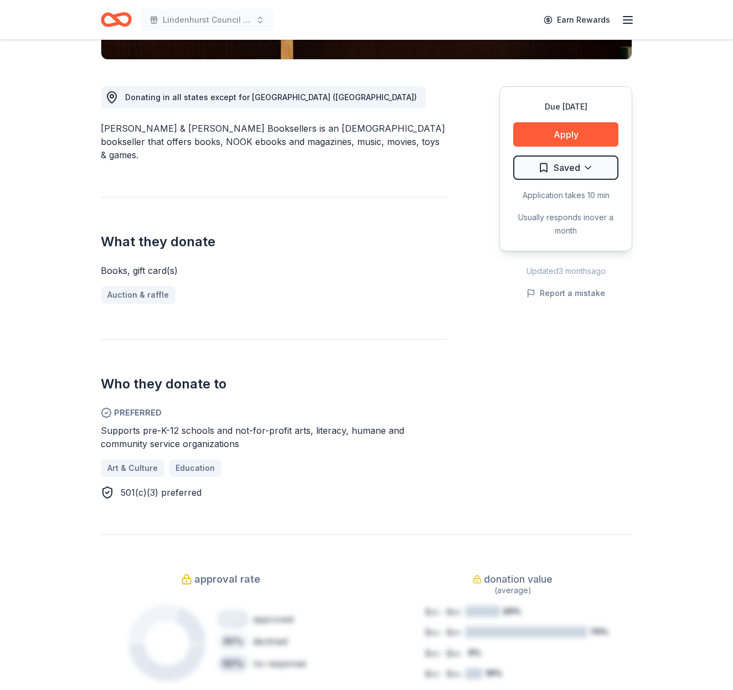
scroll to position [278, 0]
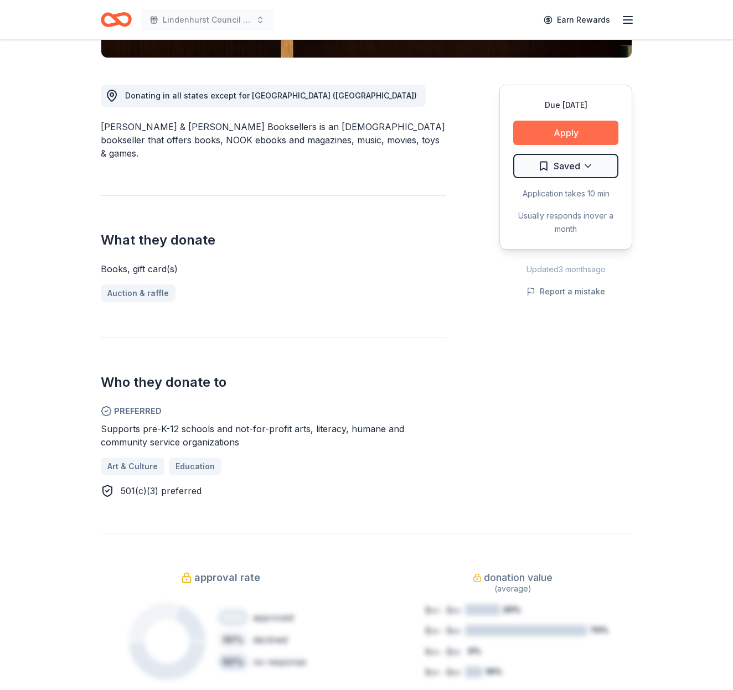
click at [565, 133] on button "Apply" at bounding box center [565, 133] width 105 height 24
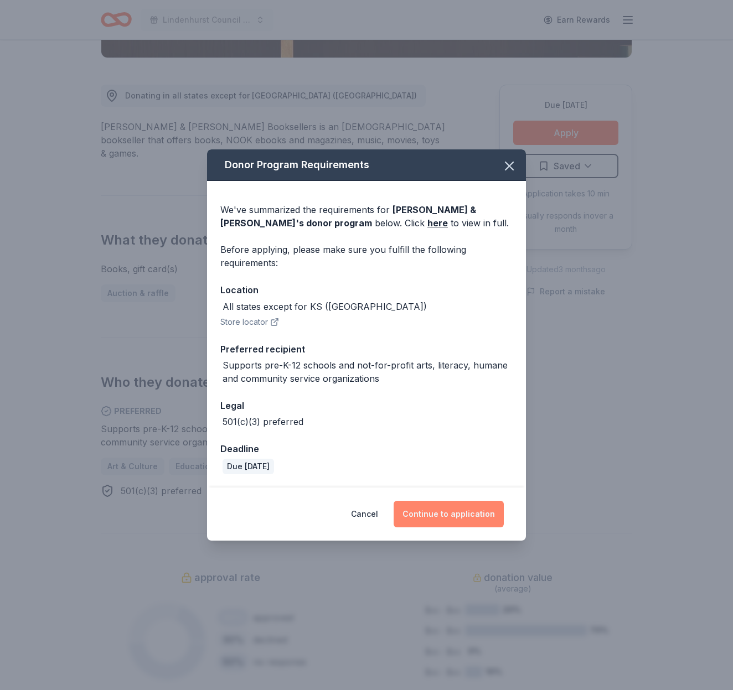
click at [443, 503] on button "Continue to application" at bounding box center [449, 514] width 110 height 27
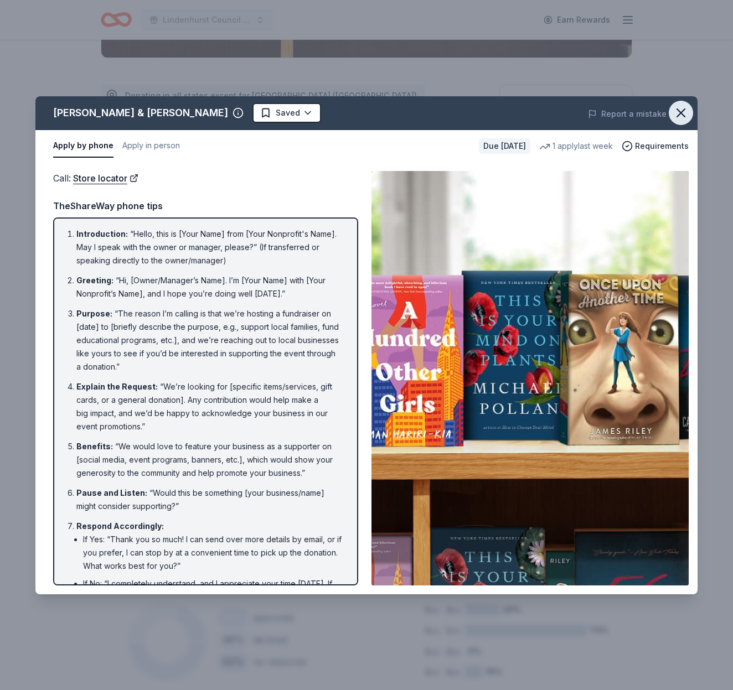
click at [681, 116] on icon "button" at bounding box center [681, 113] width 16 height 16
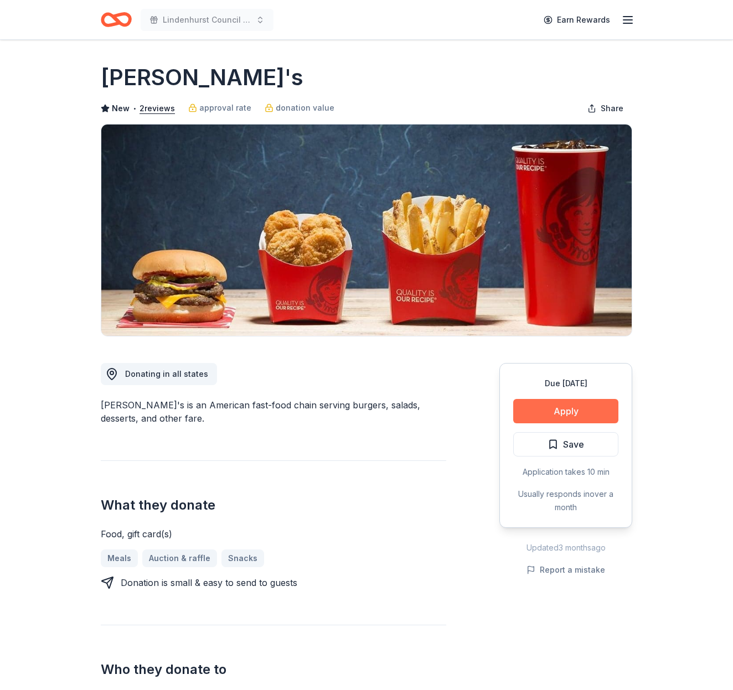
click at [569, 412] on button "Apply" at bounding box center [565, 411] width 105 height 24
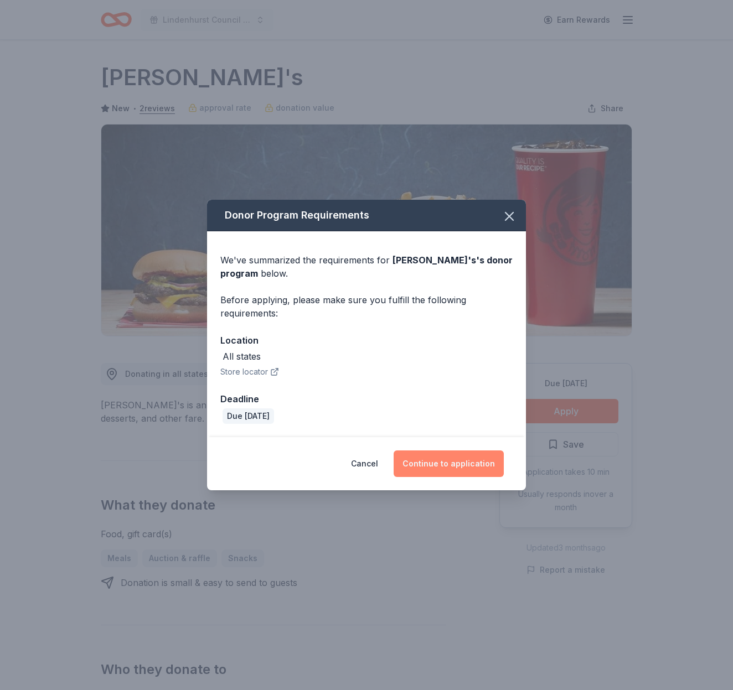
click at [453, 461] on button "Continue to application" at bounding box center [449, 464] width 110 height 27
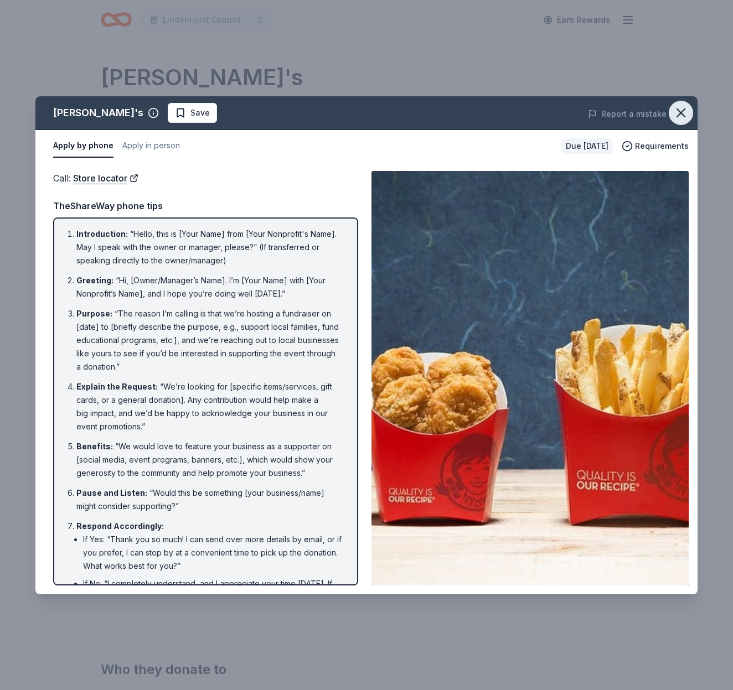
drag, startPoint x: 685, startPoint y: 114, endPoint x: 684, endPoint y: 105, distance: 8.9
click at [685, 114] on icon "button" at bounding box center [681, 113] width 16 height 16
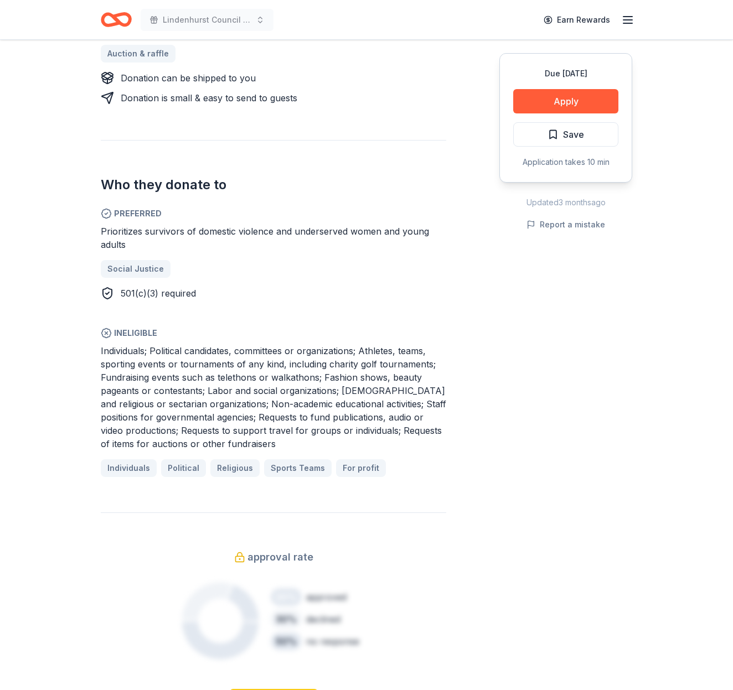
scroll to position [506, 0]
click at [577, 104] on button "Apply" at bounding box center [565, 101] width 105 height 24
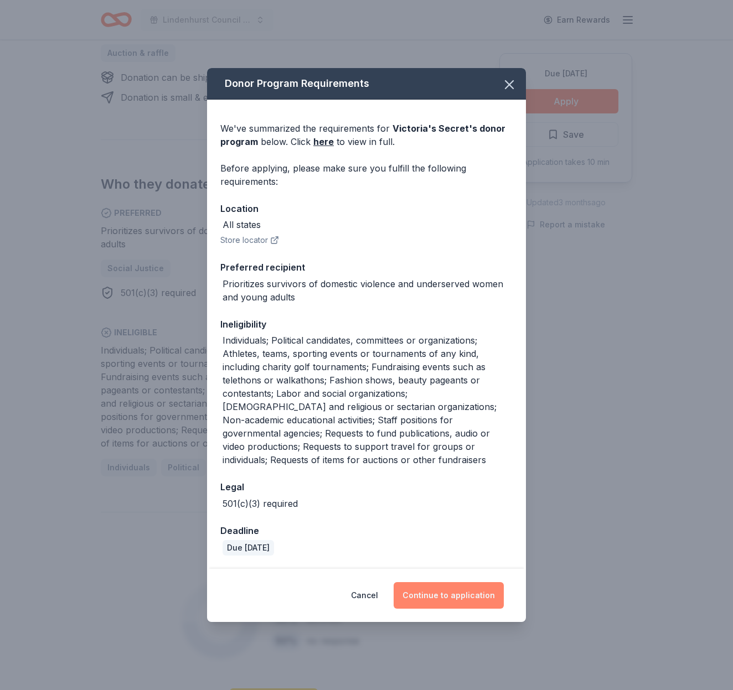
click at [454, 595] on button "Continue to application" at bounding box center [449, 595] width 110 height 27
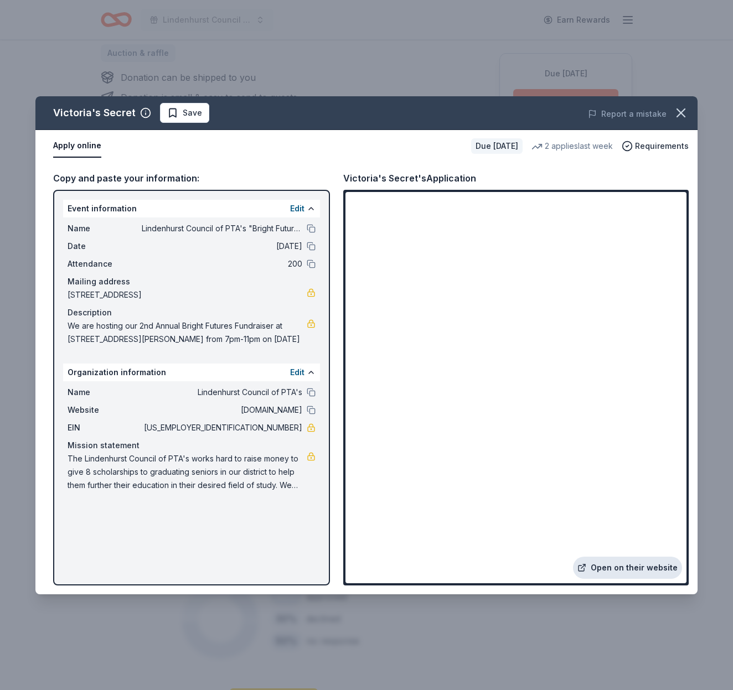
click at [630, 565] on link "Open on their website" at bounding box center [627, 568] width 109 height 22
click at [683, 115] on icon "button" at bounding box center [681, 113] width 8 height 8
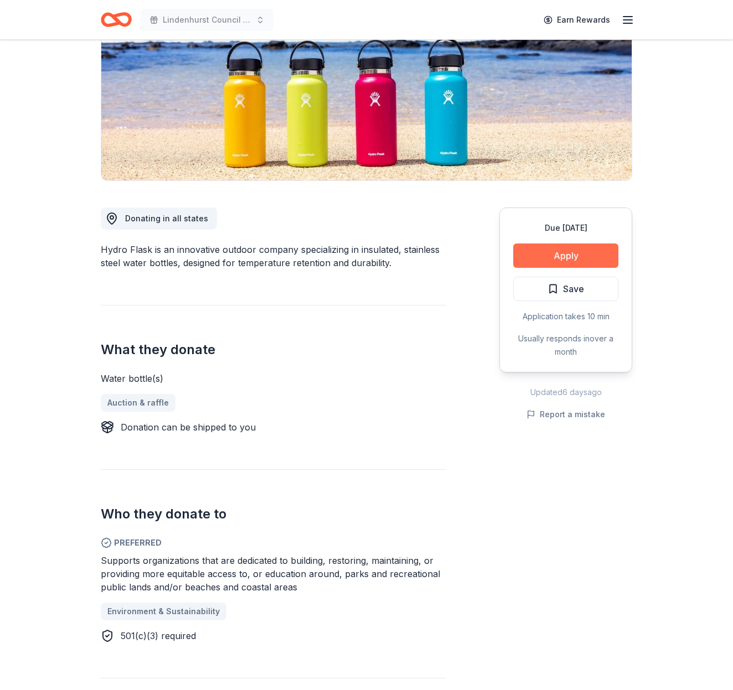
scroll to position [153, 0]
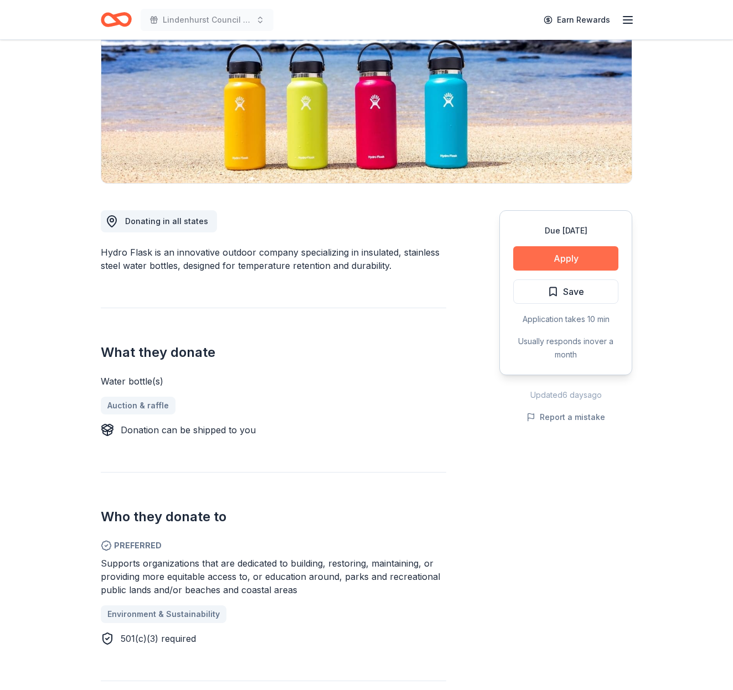
click at [581, 254] on button "Apply" at bounding box center [565, 258] width 105 height 24
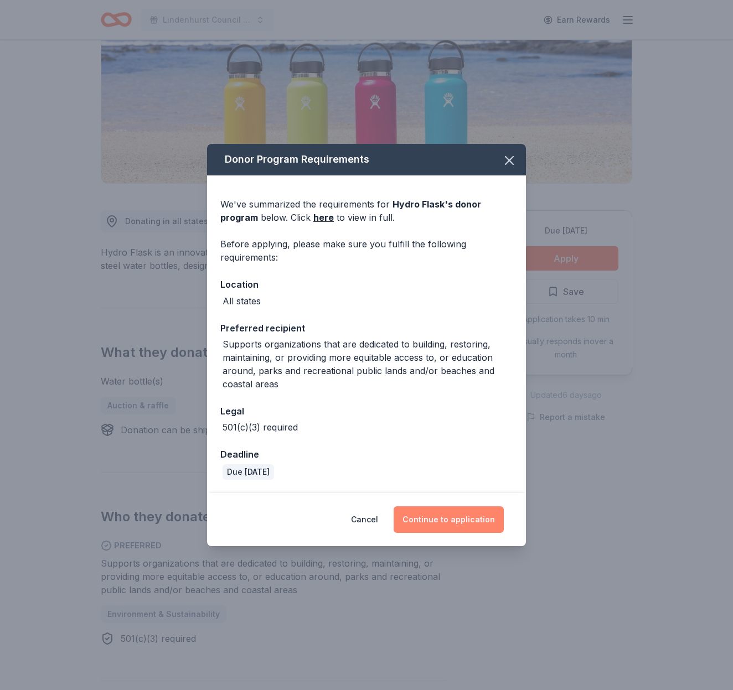
click at [446, 527] on button "Continue to application" at bounding box center [449, 520] width 110 height 27
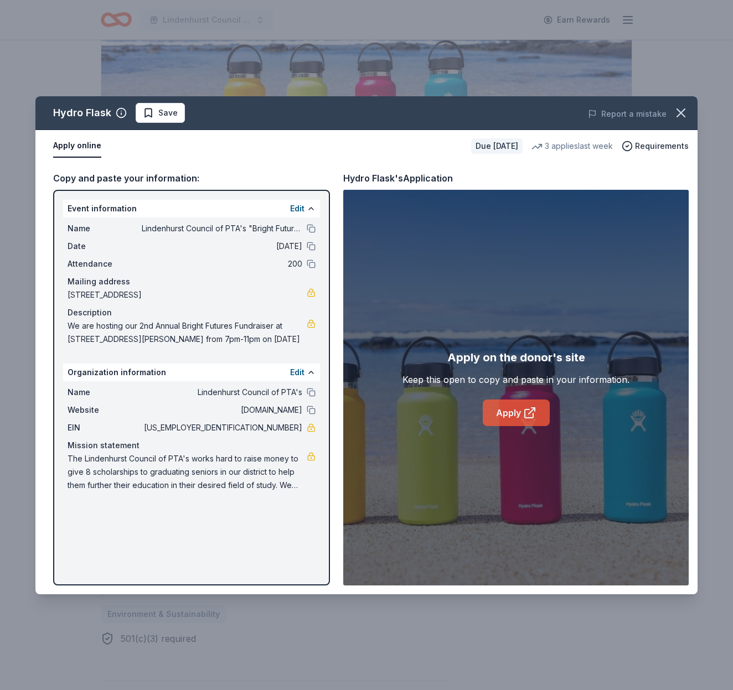
click at [521, 417] on link "Apply" at bounding box center [516, 413] width 67 height 27
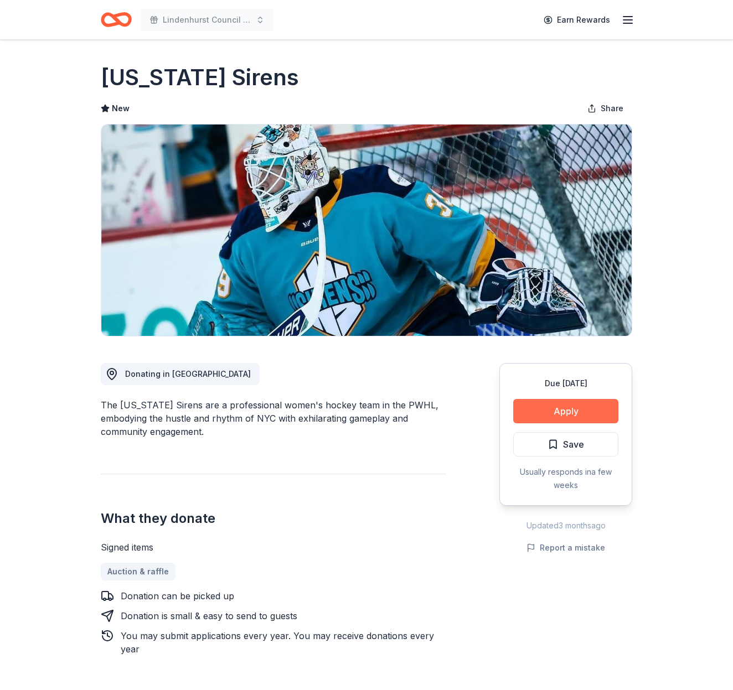
click at [577, 406] on button "Apply" at bounding box center [565, 411] width 105 height 24
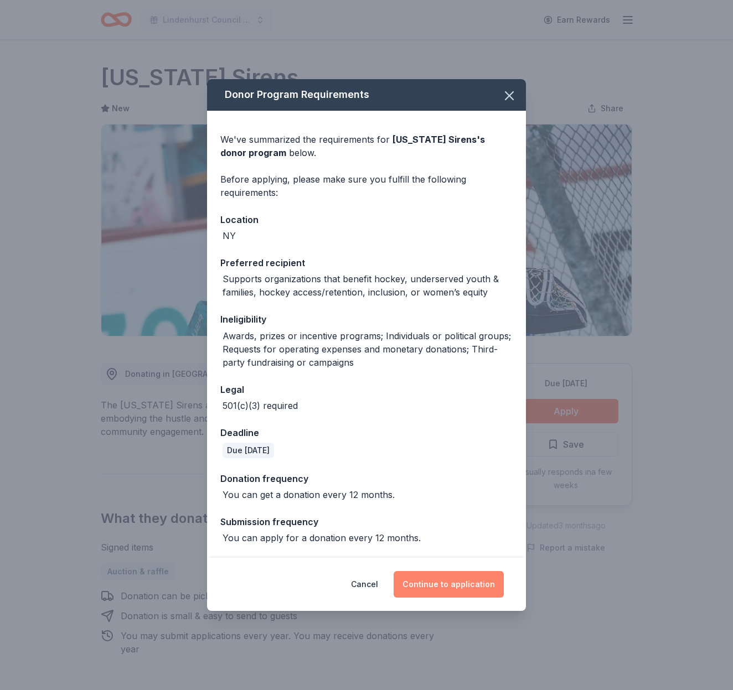
click at [452, 574] on button "Continue to application" at bounding box center [449, 584] width 110 height 27
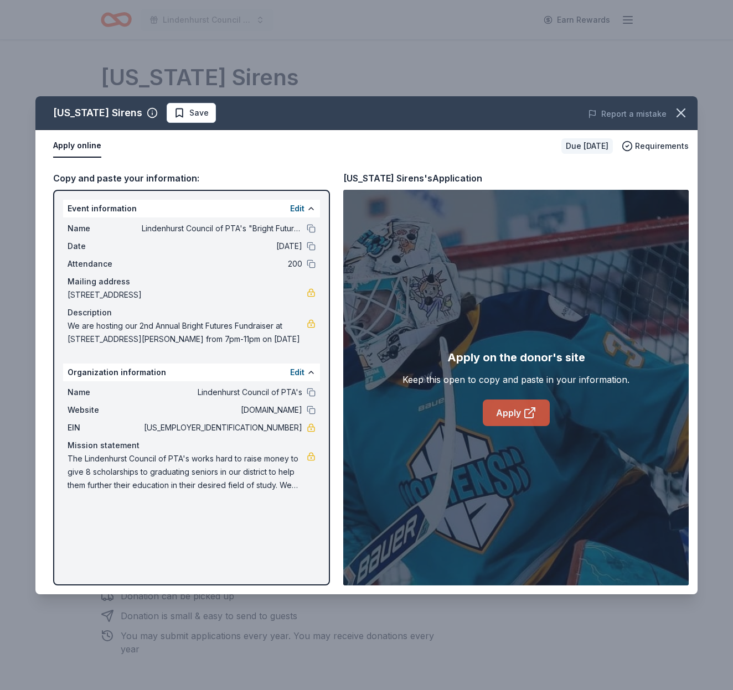
click at [515, 417] on link "Apply" at bounding box center [516, 413] width 67 height 27
click at [679, 116] on icon "button" at bounding box center [681, 113] width 8 height 8
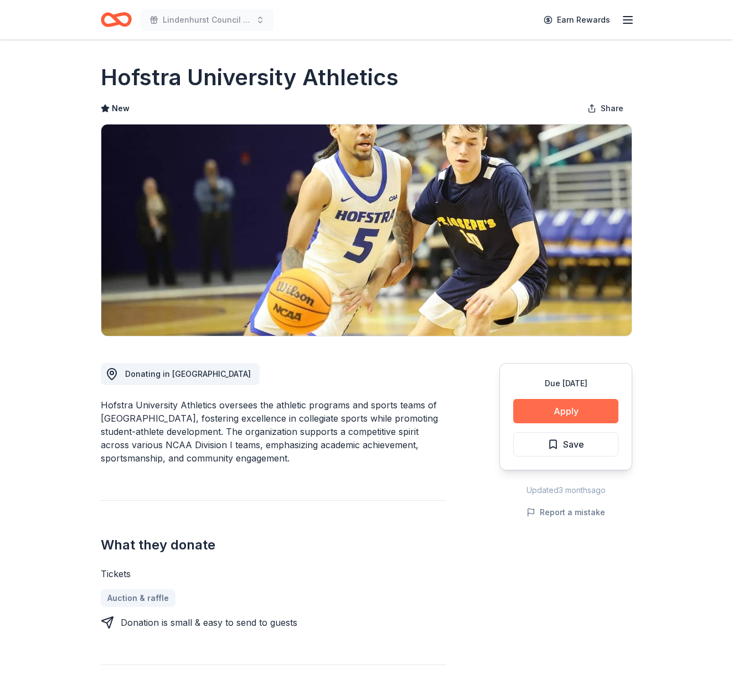
click at [550, 408] on button "Apply" at bounding box center [565, 411] width 105 height 24
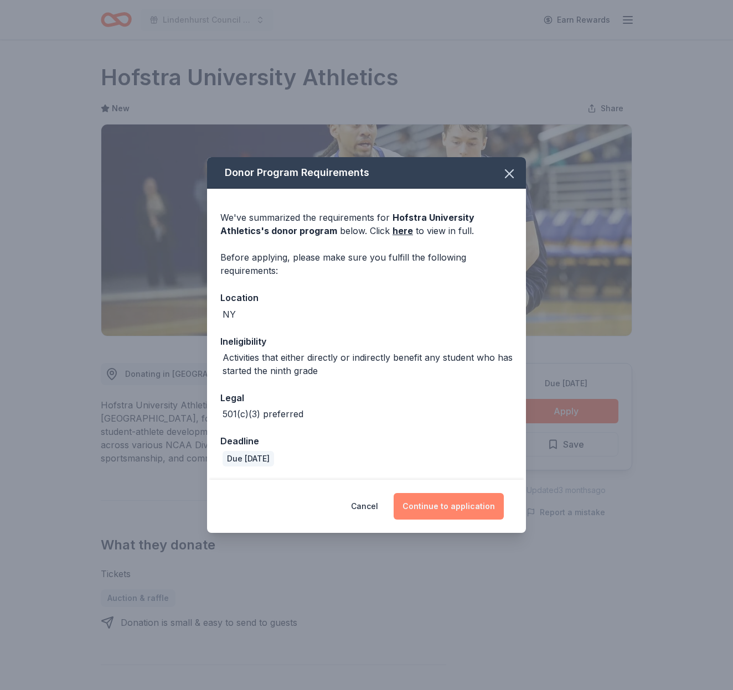
click at [461, 503] on button "Continue to application" at bounding box center [449, 506] width 110 height 27
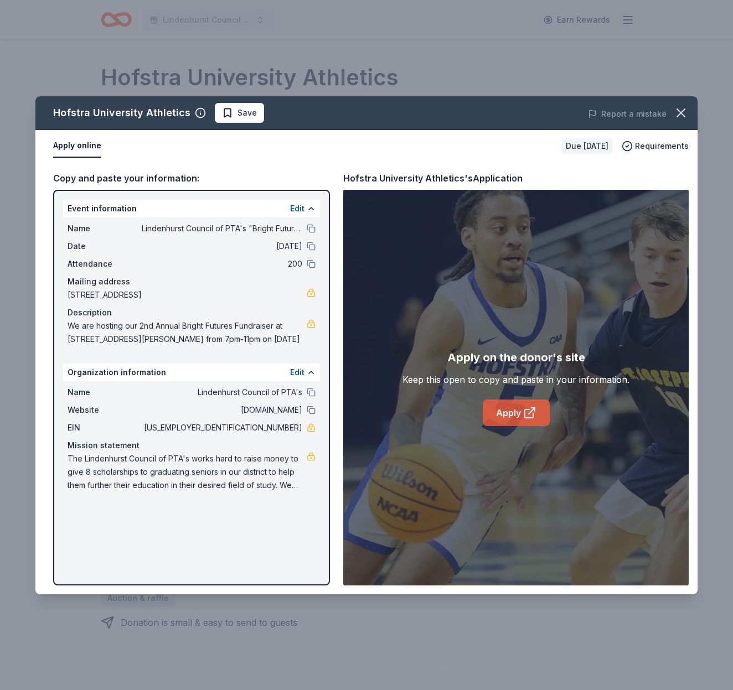
click at [530, 421] on link "Apply" at bounding box center [516, 413] width 67 height 27
click at [222, 110] on span "Save" at bounding box center [239, 112] width 35 height 13
click at [222, 110] on html "Lindenhurst Council of PTA's "Bright Futures" Fundraiser Earn Rewards Due in 11…" at bounding box center [366, 345] width 733 height 690
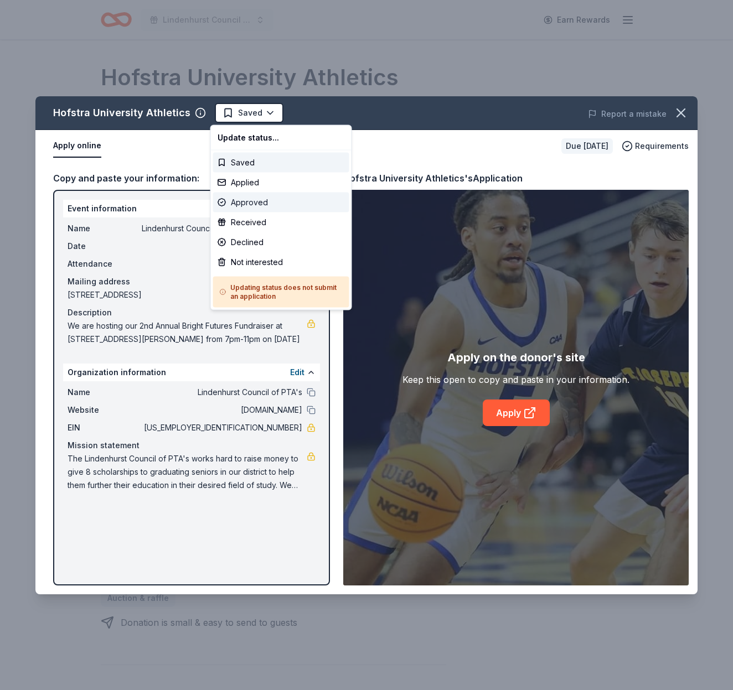
click at [247, 196] on div "Approved" at bounding box center [281, 203] width 136 height 20
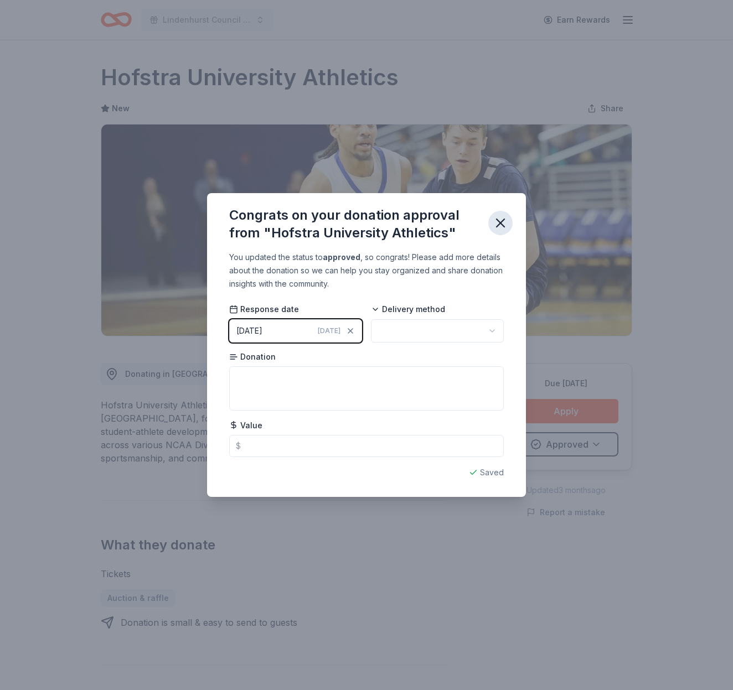
click at [498, 218] on icon "button" at bounding box center [501, 223] width 16 height 16
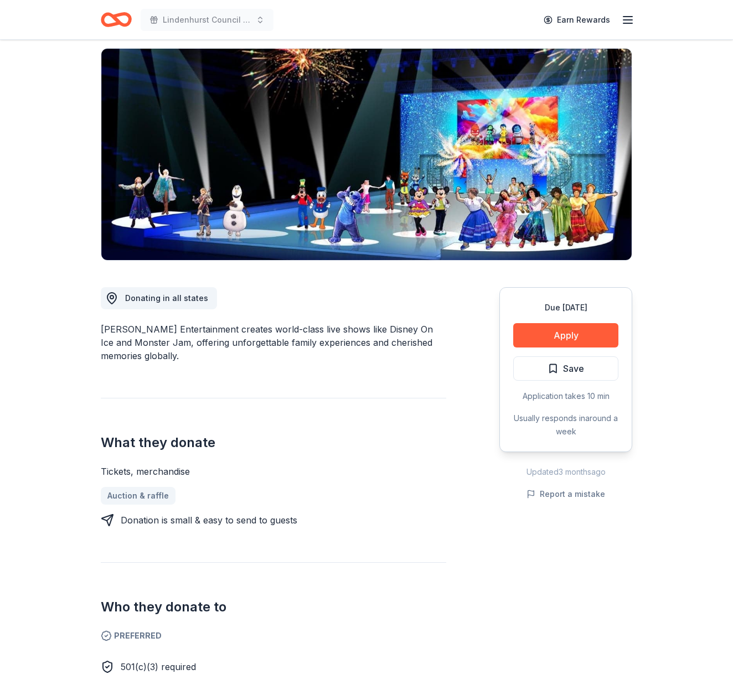
scroll to position [71, 0]
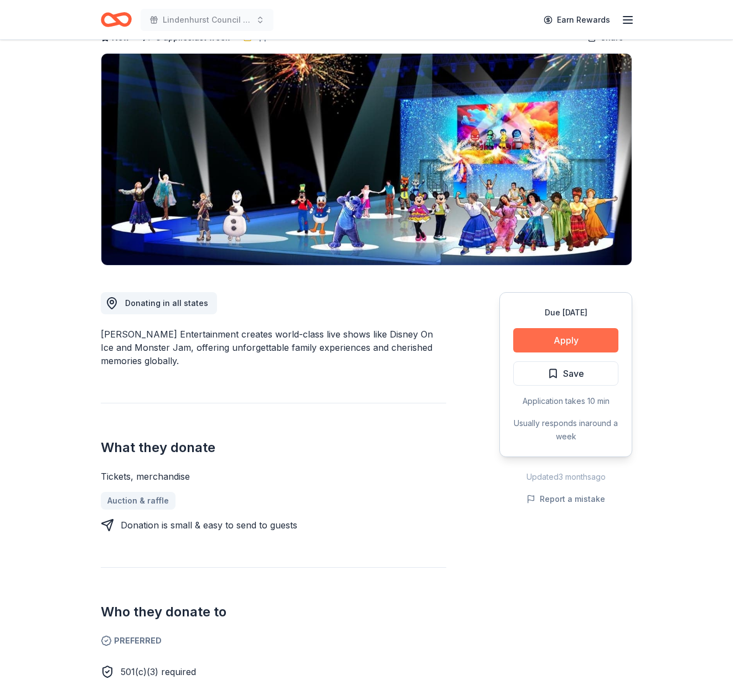
click at [575, 345] on button "Apply" at bounding box center [565, 340] width 105 height 24
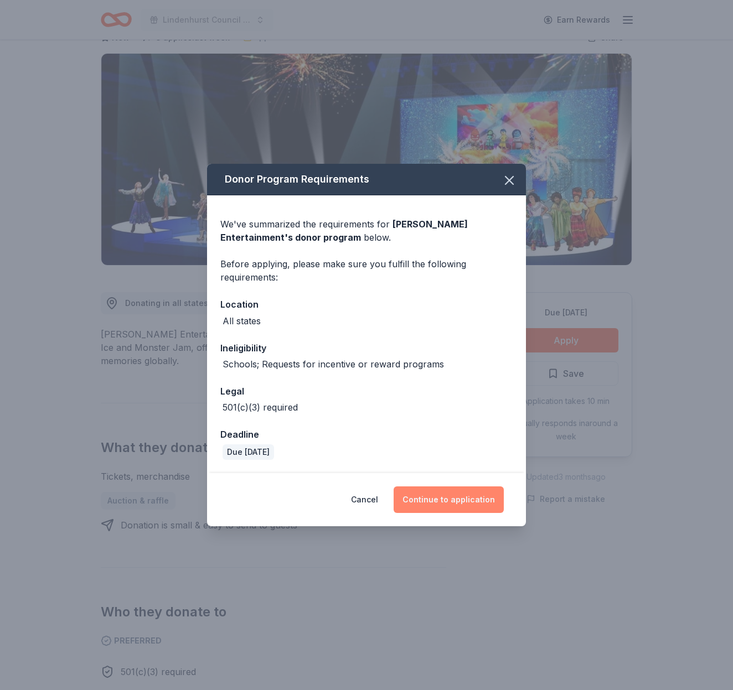
click at [460, 506] on button "Continue to application" at bounding box center [449, 500] width 110 height 27
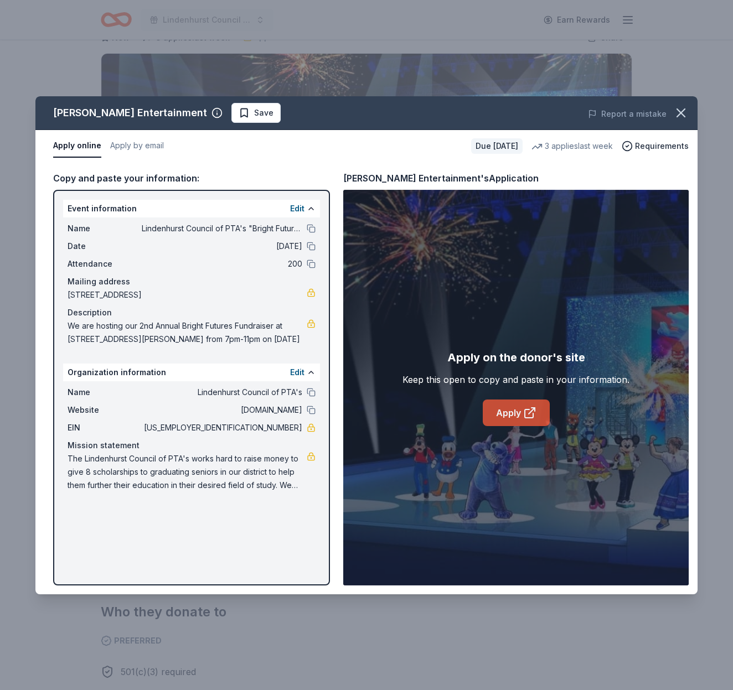
click at [520, 418] on link "Apply" at bounding box center [516, 413] width 67 height 27
click at [239, 111] on span "Save" at bounding box center [256, 112] width 35 height 13
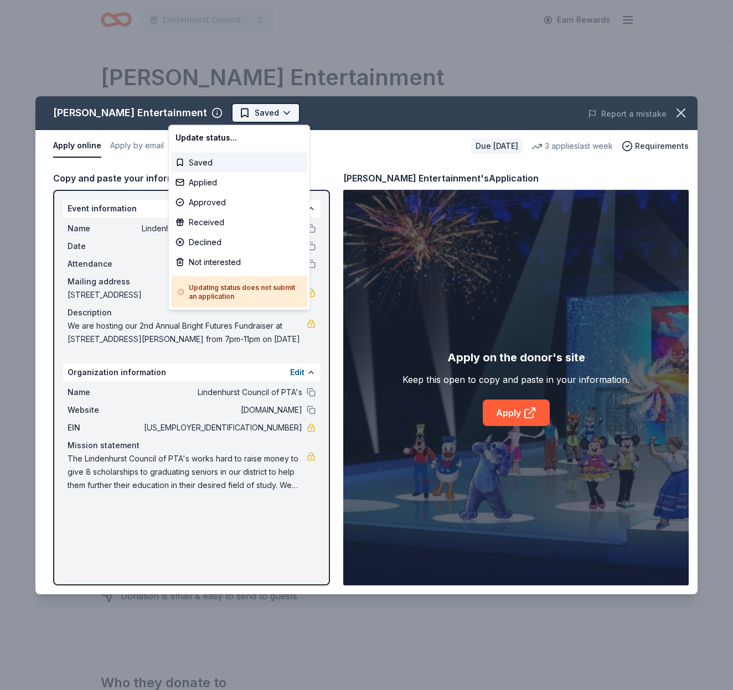
click at [178, 112] on html "Lindenhurst Council of PTA's "Bright Futures" Fundraiser Earn Rewards Due [DATE…" at bounding box center [366, 345] width 733 height 690
click at [209, 204] on div "Approved" at bounding box center [239, 203] width 136 height 20
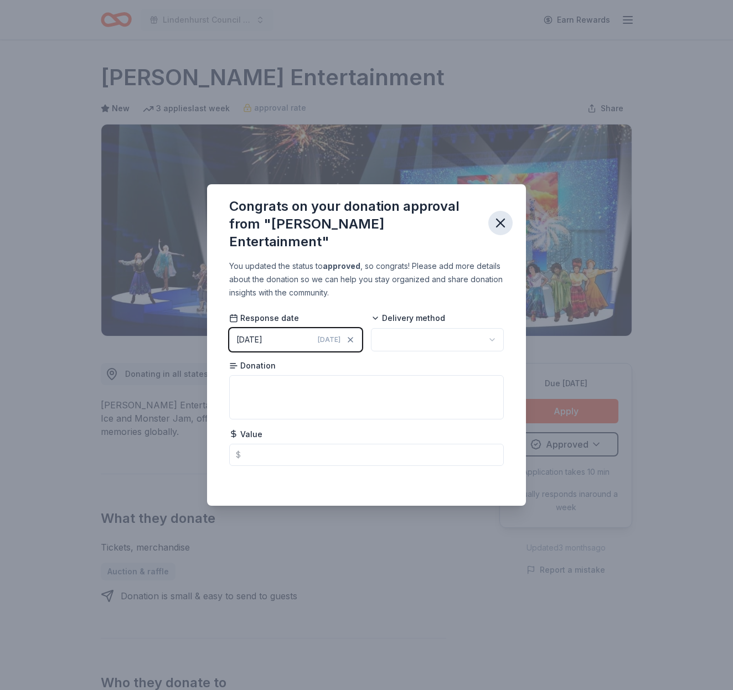
click at [493, 221] on icon "button" at bounding box center [501, 223] width 16 height 16
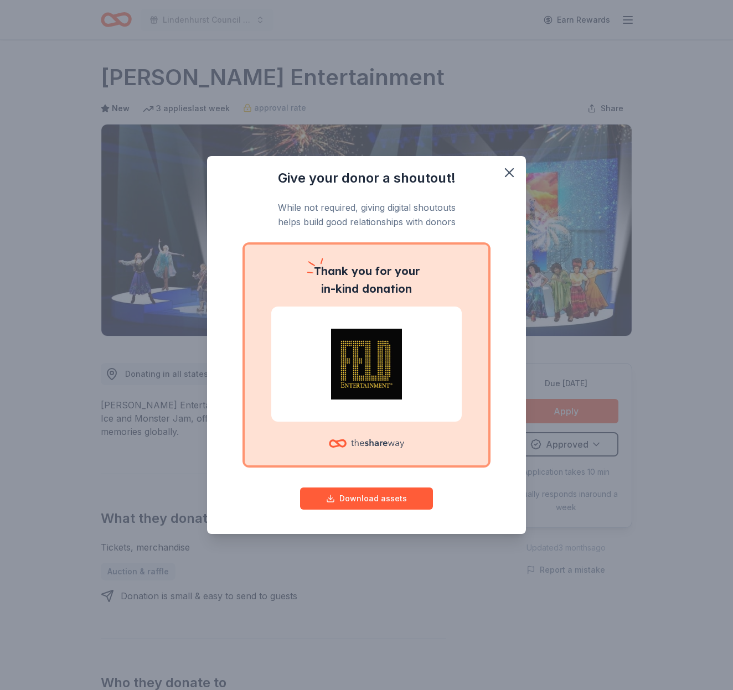
drag, startPoint x: 506, startPoint y: 173, endPoint x: 514, endPoint y: 204, distance: 31.4
click at [506, 174] on icon "button" at bounding box center [510, 173] width 16 height 16
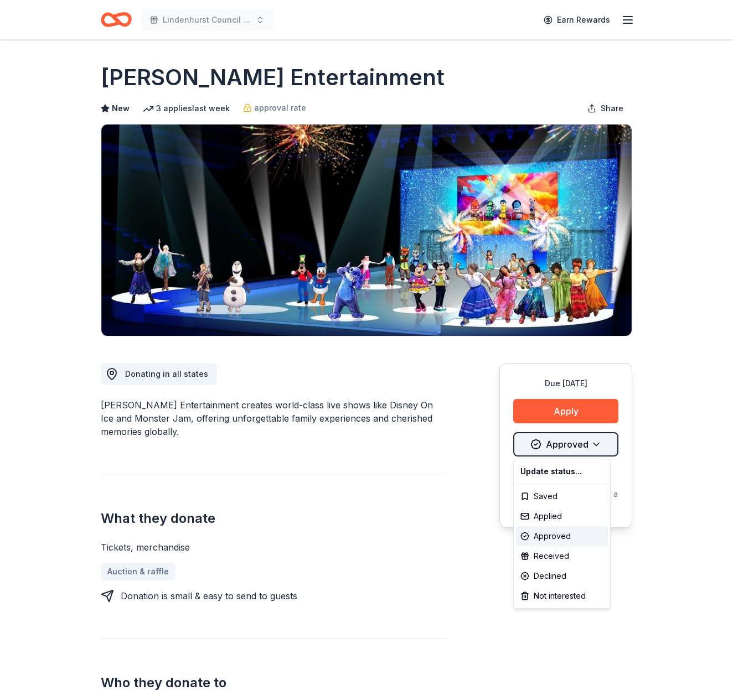
click at [580, 450] on html "Lindenhurst Council of PTA's "Bright Futures" Fundraiser Earn Rewards Due [DATE…" at bounding box center [366, 345] width 733 height 690
click at [553, 516] on div "Applied" at bounding box center [562, 517] width 92 height 20
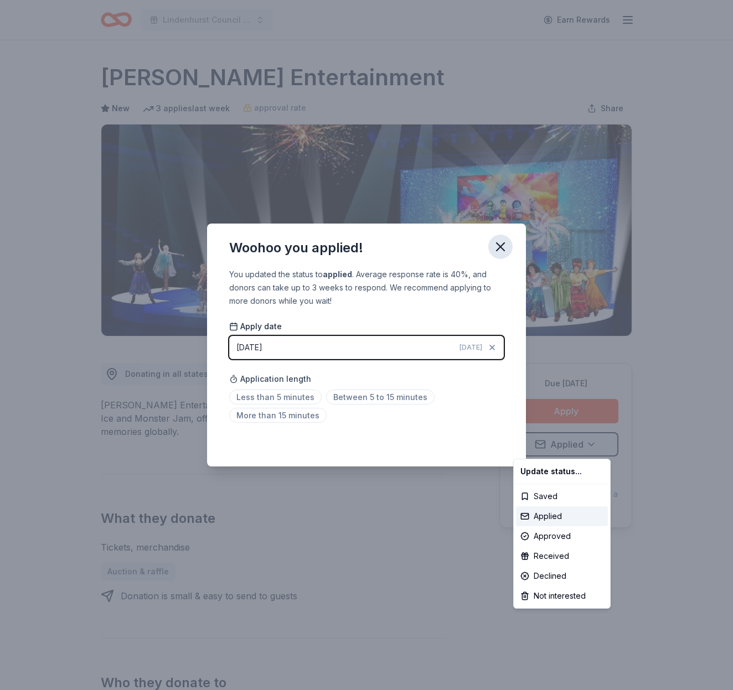
drag, startPoint x: 496, startPoint y: 250, endPoint x: 502, endPoint y: 250, distance: 5.6
click at [496, 250] on html "Lindenhurst Council of PTA's "Bright Futures" Fundraiser Earn Rewards Due in 11…" at bounding box center [366, 345] width 733 height 690
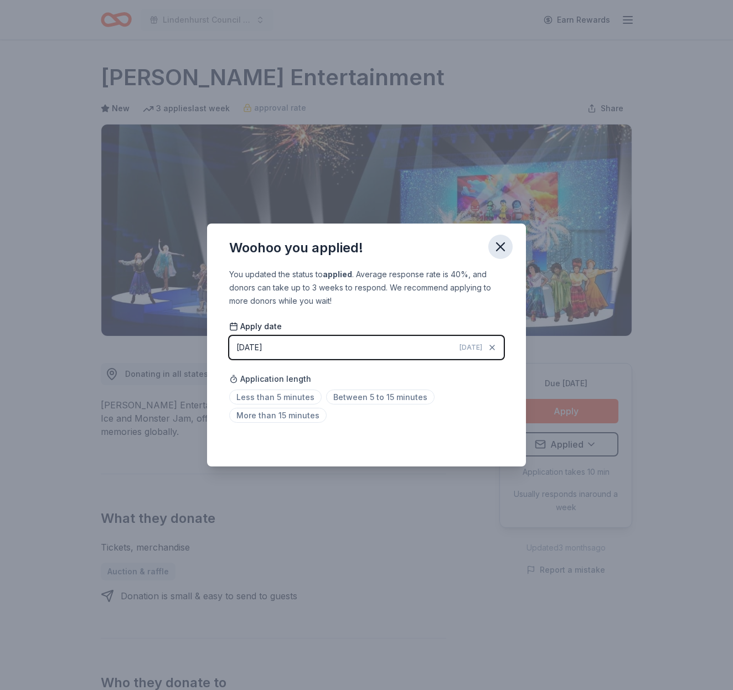
click at [502, 243] on icon "button" at bounding box center [501, 247] width 16 height 16
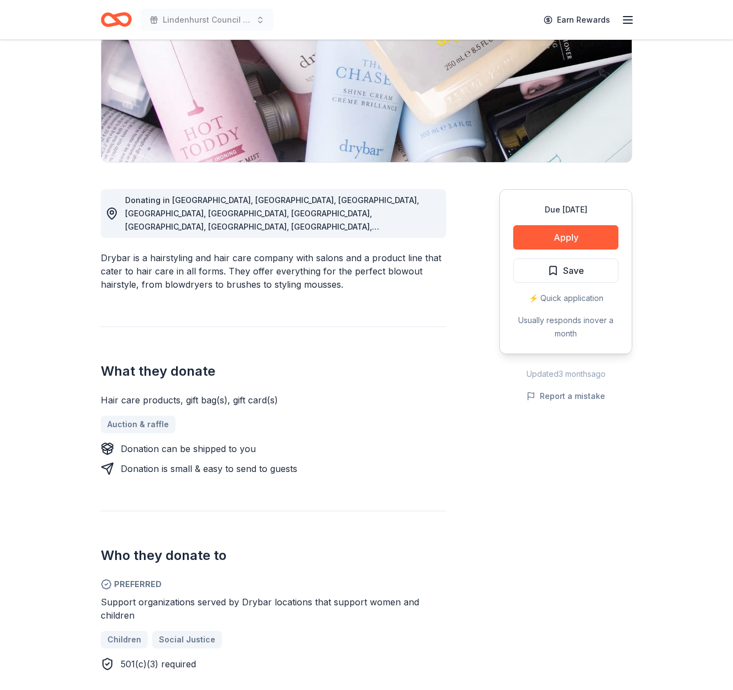
scroll to position [160, 0]
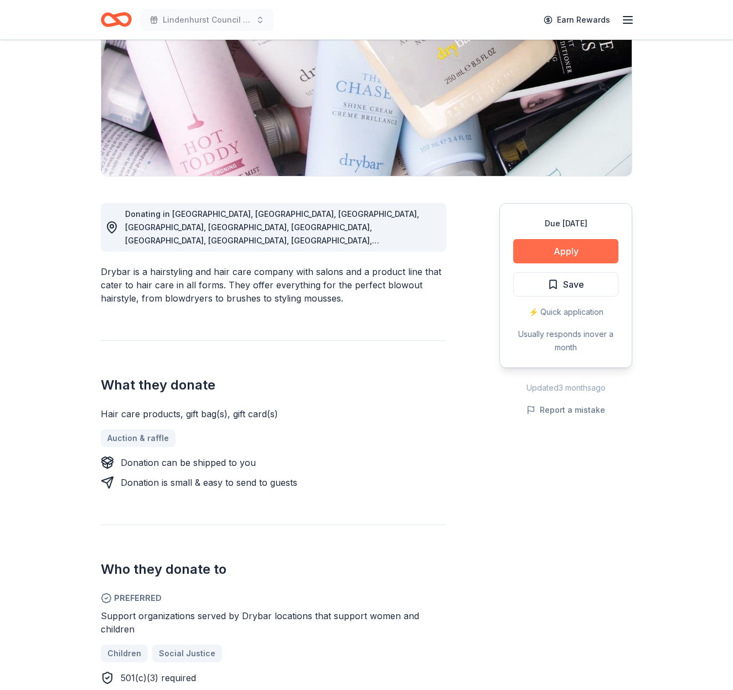
click at [565, 253] on button "Apply" at bounding box center [565, 251] width 105 height 24
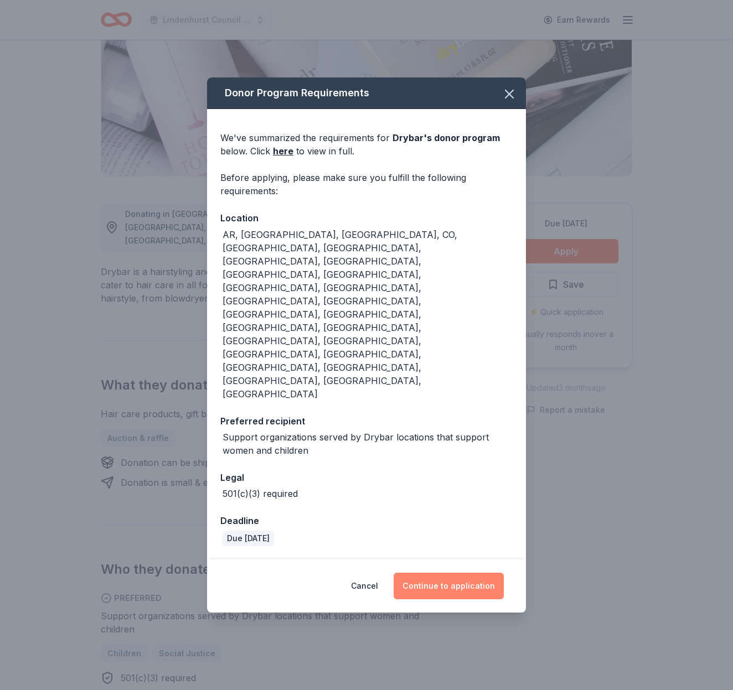
click at [458, 573] on button "Continue to application" at bounding box center [449, 586] width 110 height 27
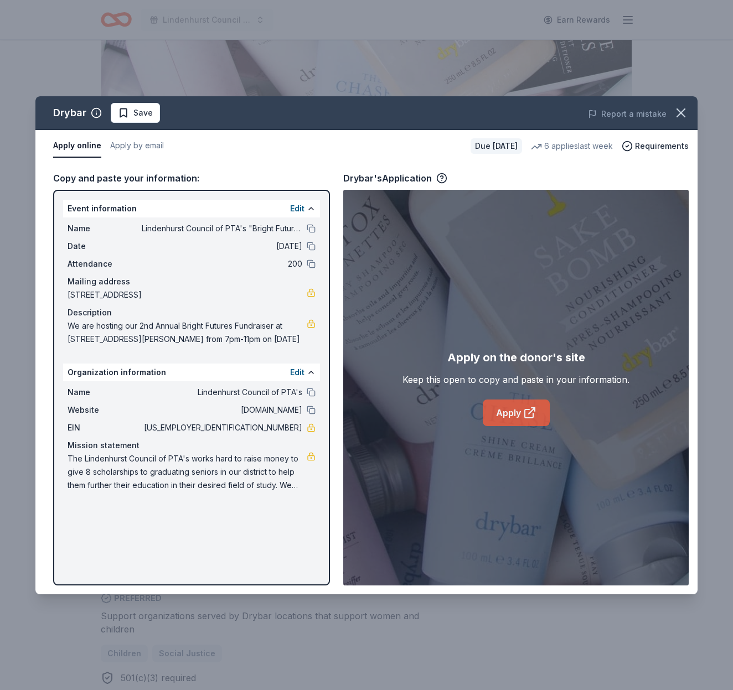
click at [520, 418] on link "Apply" at bounding box center [516, 413] width 67 height 27
click at [125, 111] on span "Save" at bounding box center [135, 112] width 35 height 13
click at [123, 113] on html "Lindenhurst Council of PTA's "Bright Futures" Fundraiser Earn Rewards Due [DATE…" at bounding box center [366, 185] width 733 height 690
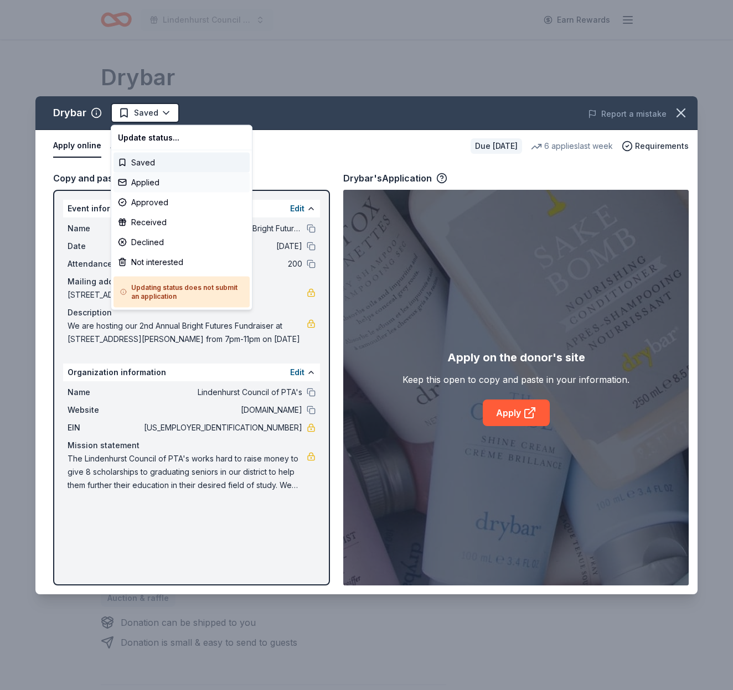
scroll to position [0, 0]
click at [145, 181] on div "Applied" at bounding box center [182, 183] width 136 height 20
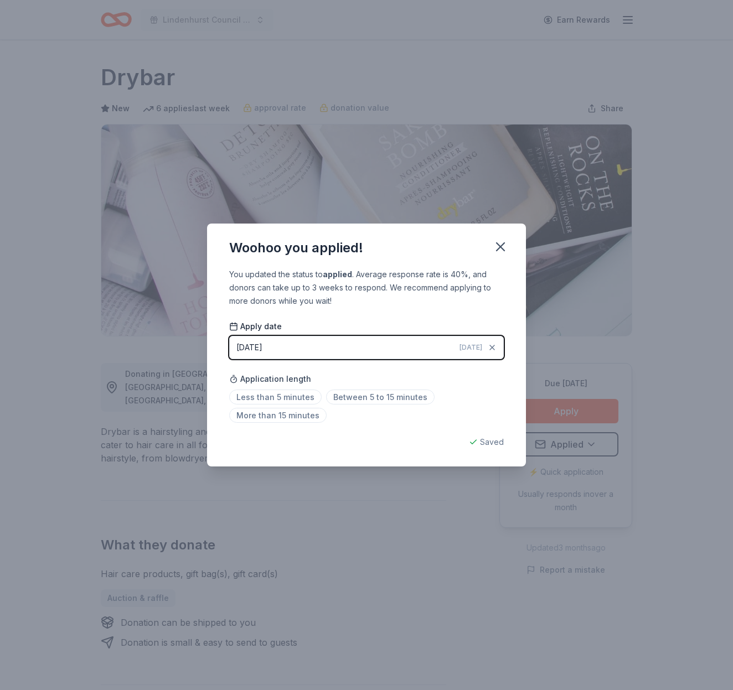
drag, startPoint x: 502, startPoint y: 244, endPoint x: 540, endPoint y: 163, distance: 88.9
click at [502, 243] on icon "button" at bounding box center [501, 247] width 16 height 16
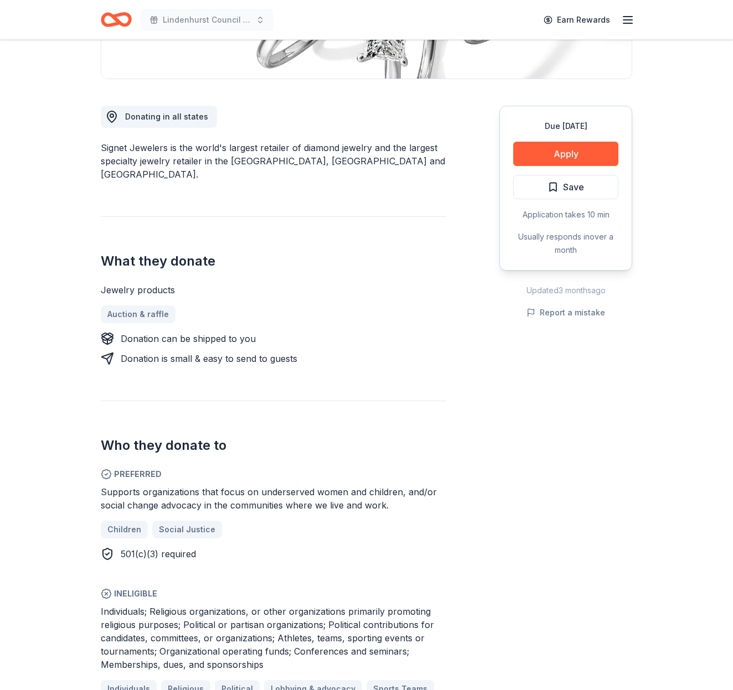
scroll to position [256, 0]
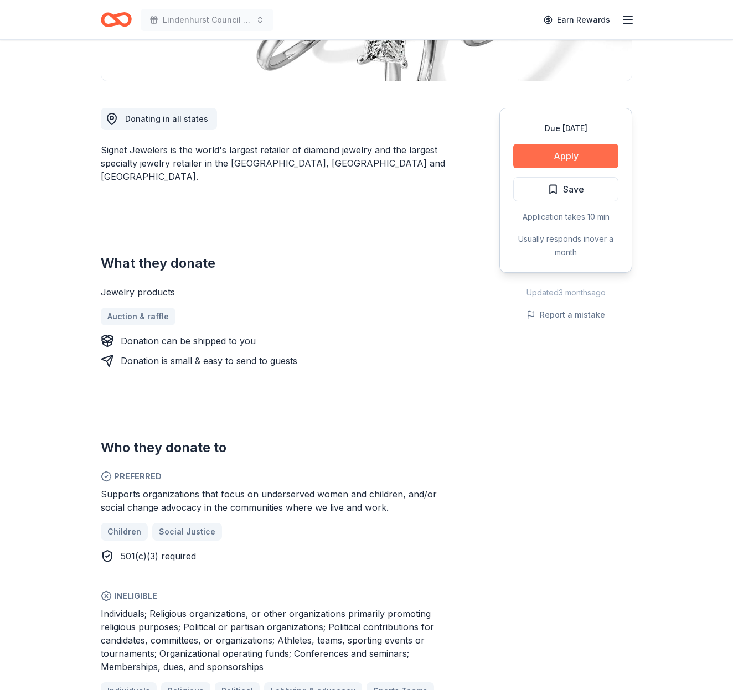
click at [580, 154] on button "Apply" at bounding box center [565, 156] width 105 height 24
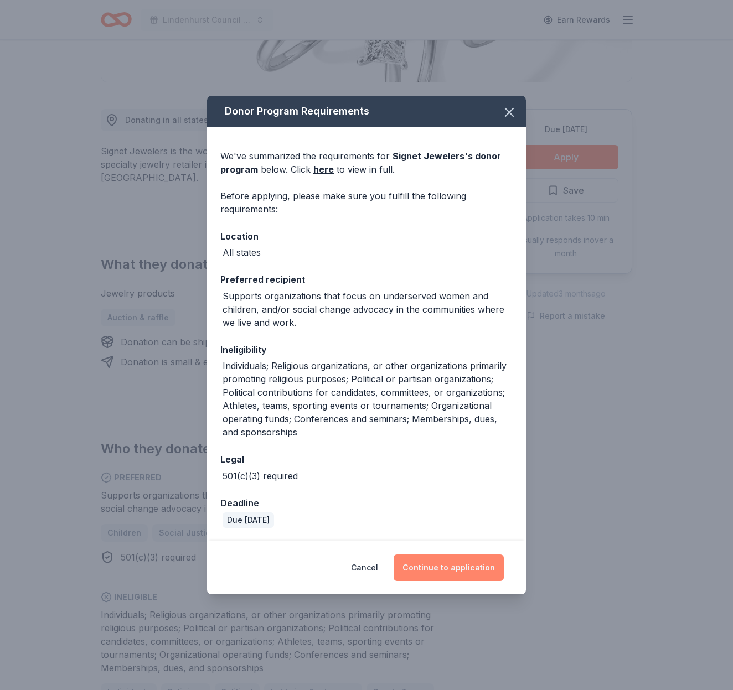
click at [440, 574] on button "Continue to application" at bounding box center [449, 568] width 110 height 27
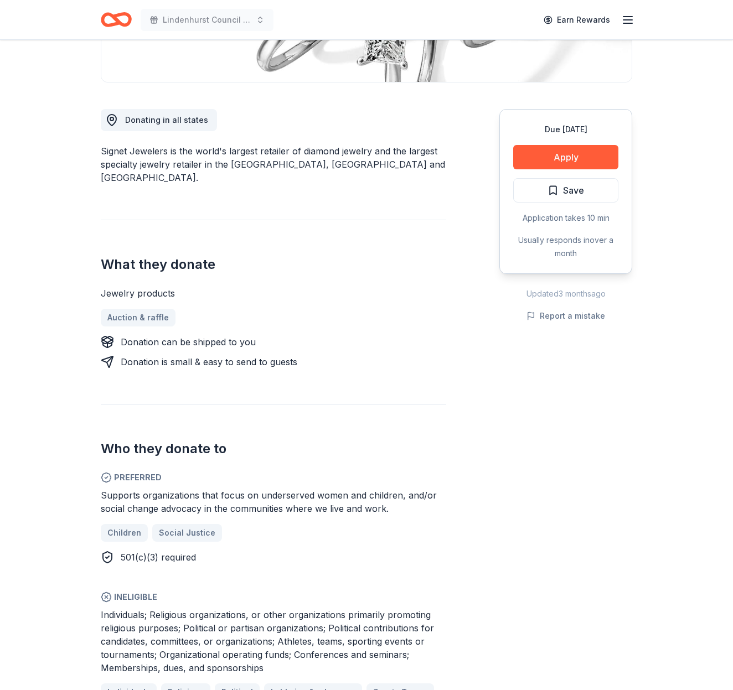
scroll to position [257, 1]
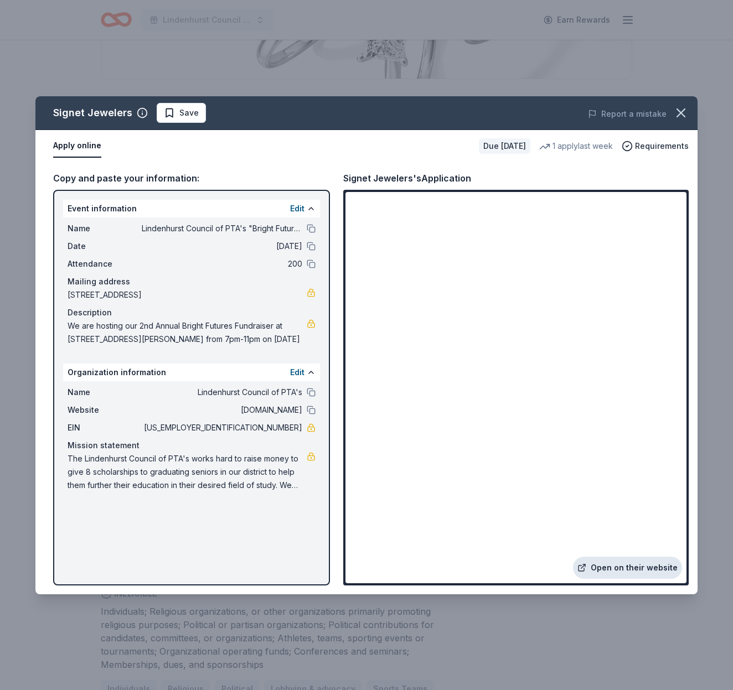
click at [642, 566] on link "Open on their website" at bounding box center [627, 568] width 109 height 22
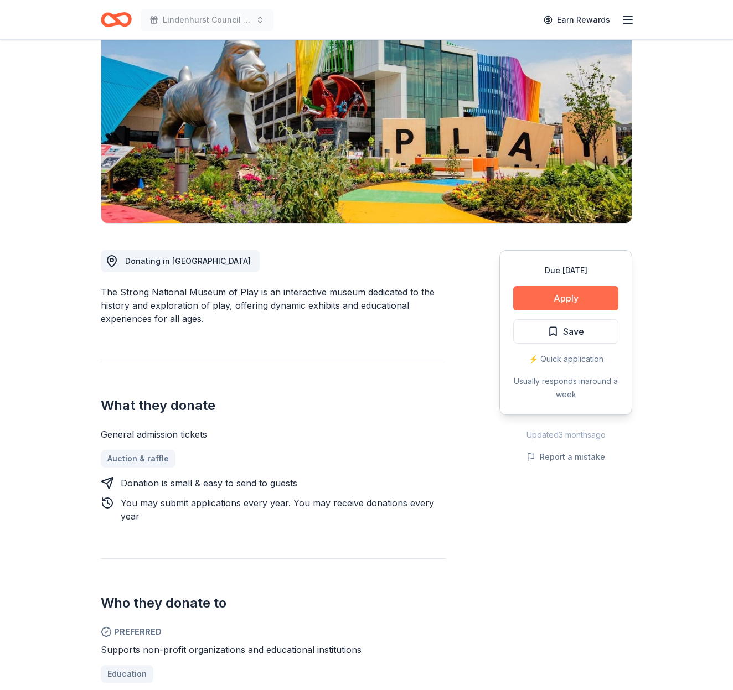
scroll to position [32, 0]
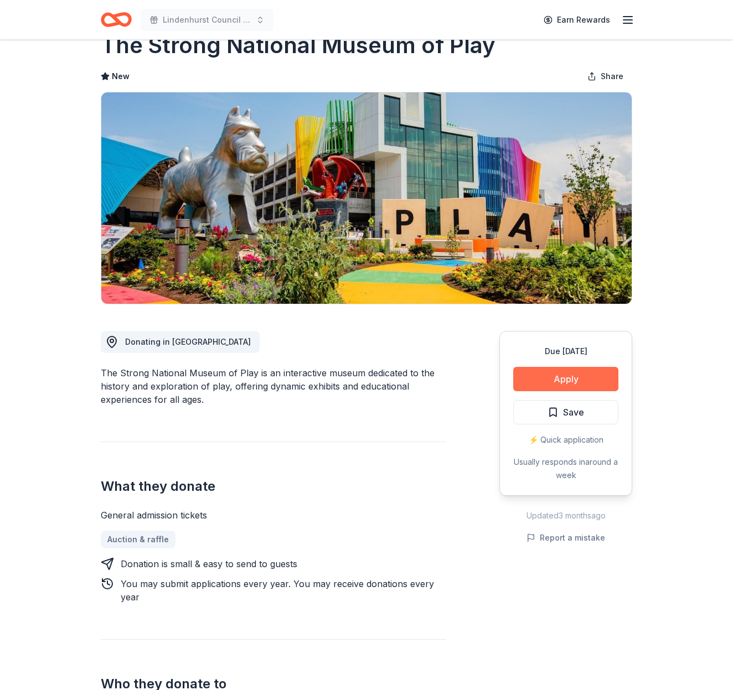
click at [595, 376] on button "Apply" at bounding box center [565, 379] width 105 height 24
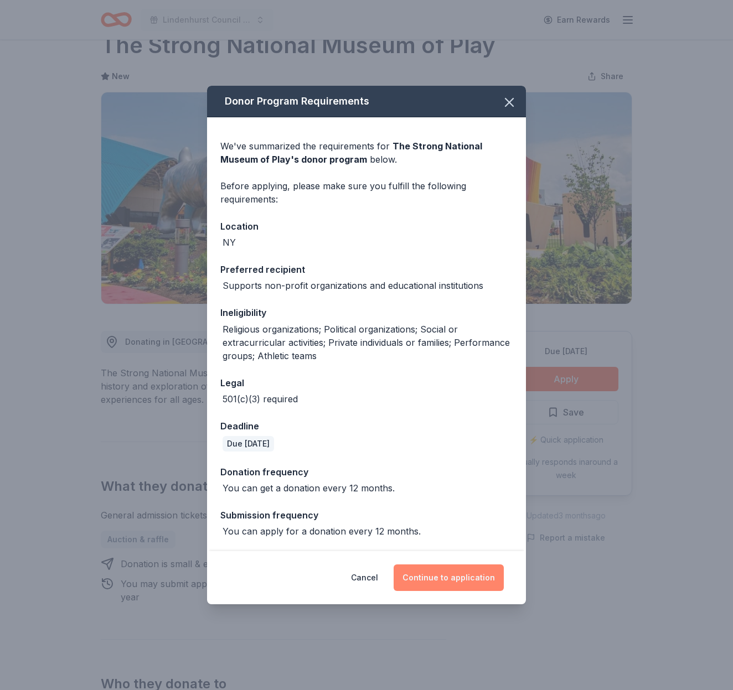
click at [425, 571] on button "Continue to application" at bounding box center [449, 578] width 110 height 27
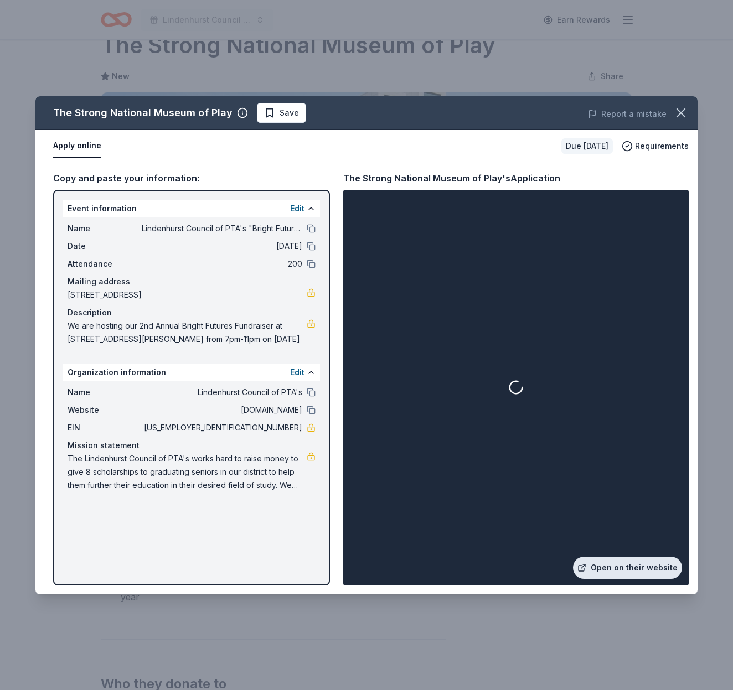
click at [630, 568] on link "Open on their website" at bounding box center [627, 568] width 109 height 22
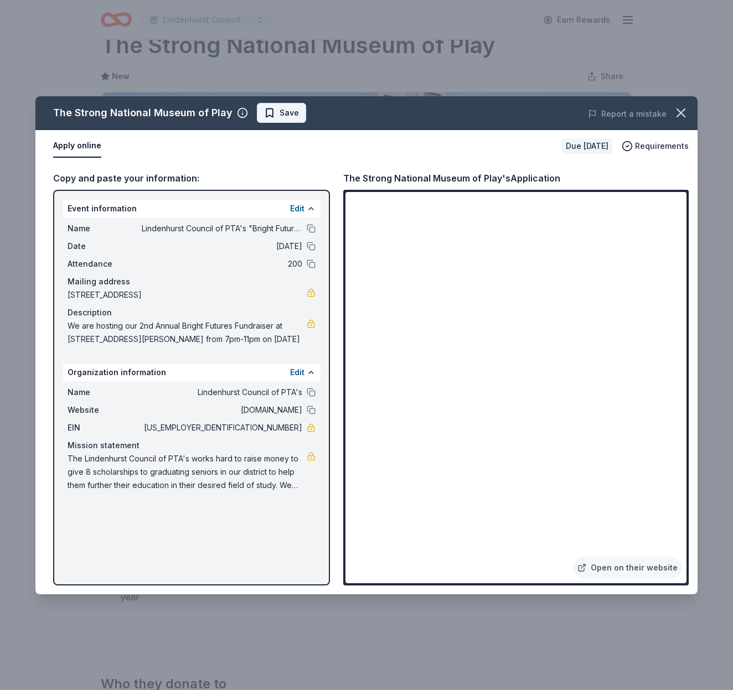
click at [264, 112] on span "Save" at bounding box center [281, 112] width 35 height 13
click at [269, 111] on html "Lindenhurst Council of PTA's "Bright Futures" Fundraiser Earn Rewards Due [DATE…" at bounding box center [366, 313] width 733 height 690
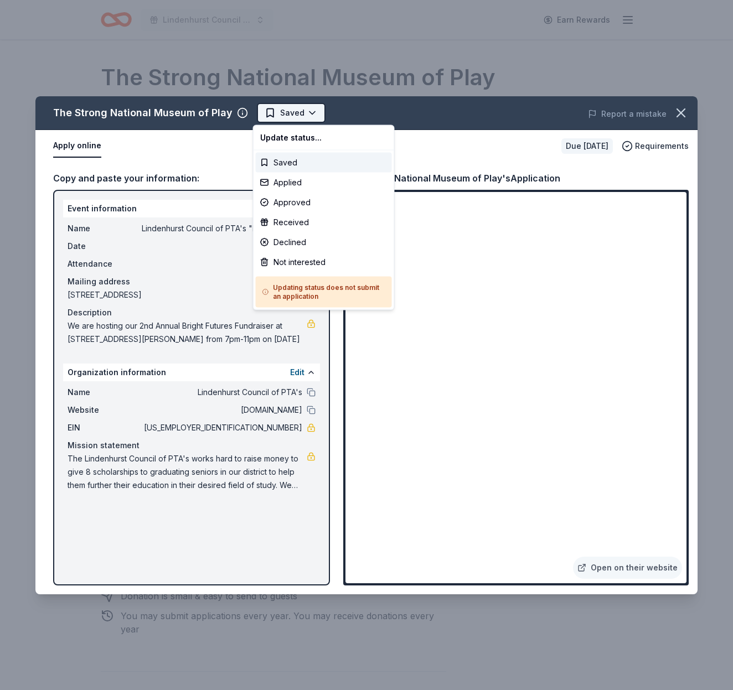
click at [286, 180] on div "Applied" at bounding box center [324, 183] width 136 height 20
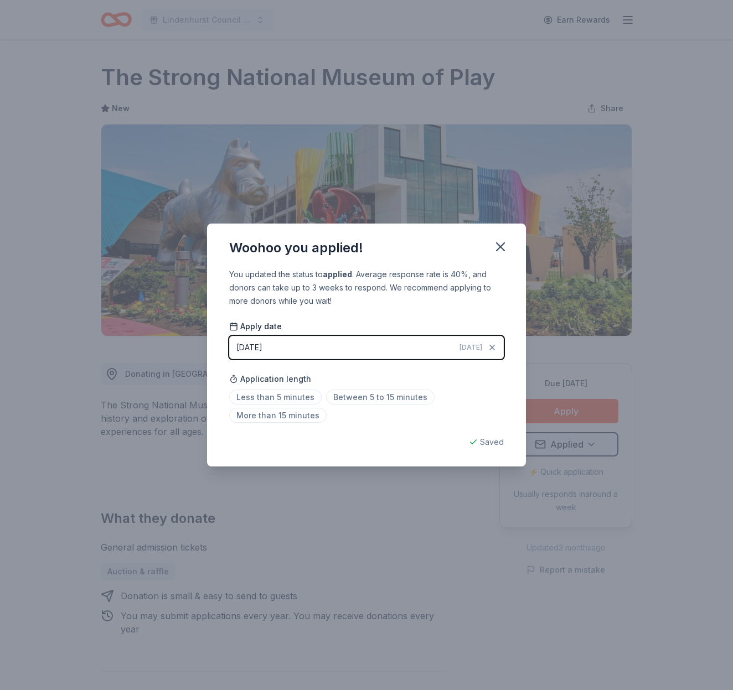
click at [507, 239] on button "button" at bounding box center [500, 247] width 24 height 24
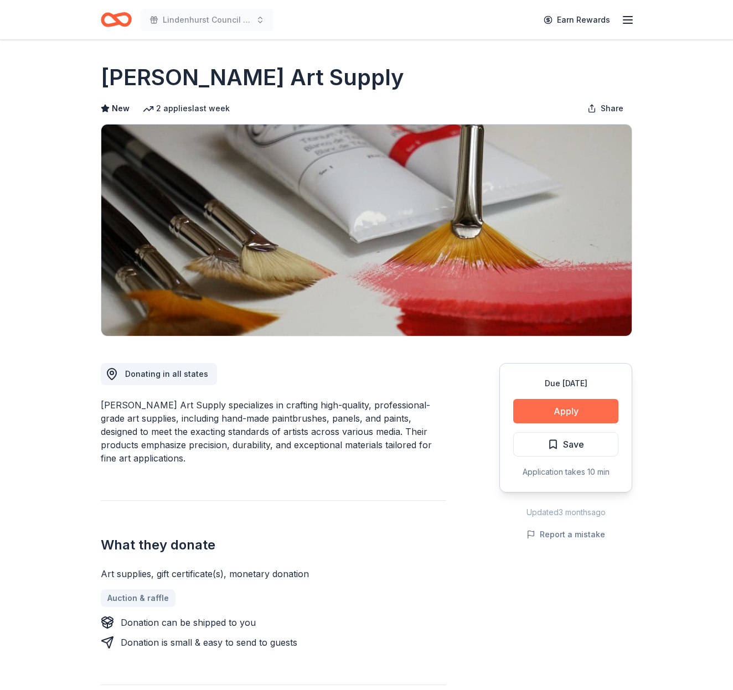
click at [582, 404] on button "Apply" at bounding box center [565, 411] width 105 height 24
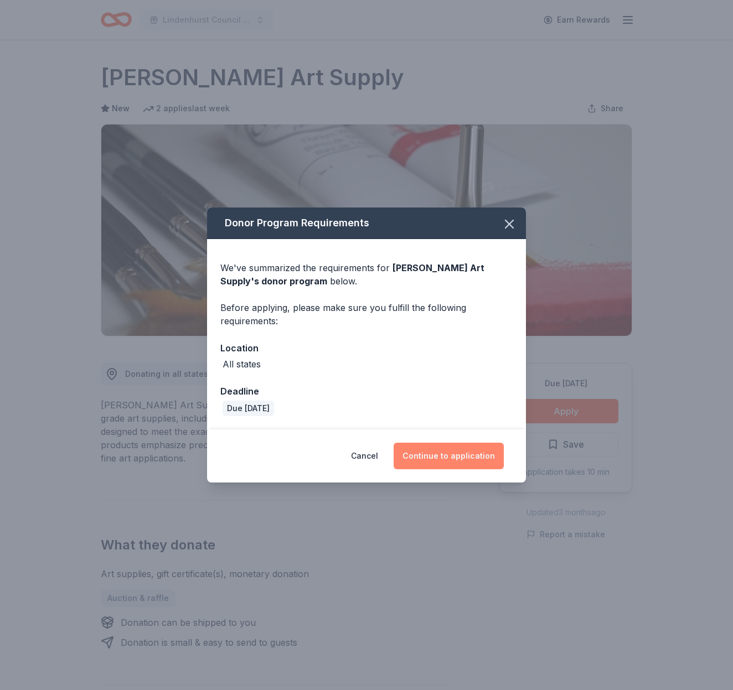
click at [462, 464] on button "Continue to application" at bounding box center [449, 456] width 110 height 27
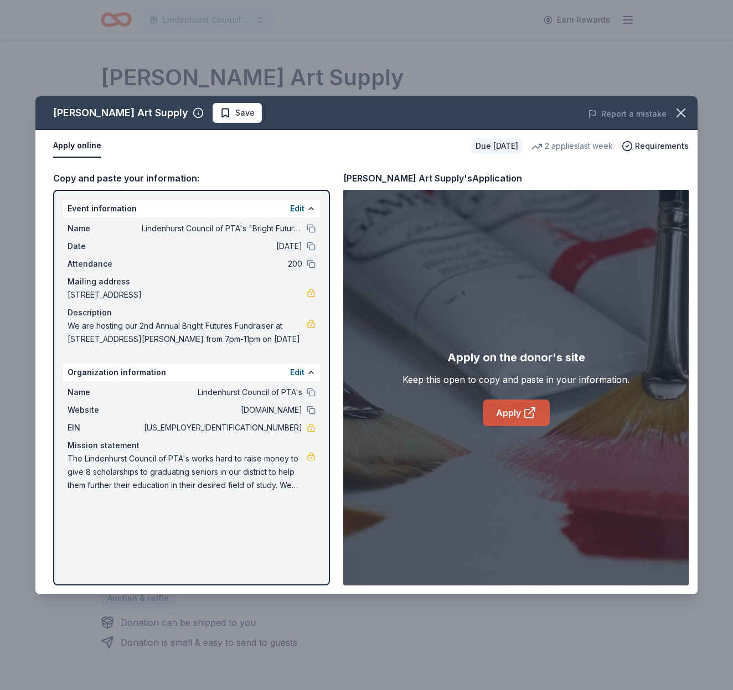
click at [512, 418] on link "Apply" at bounding box center [516, 413] width 67 height 27
click at [220, 114] on span "Save" at bounding box center [237, 112] width 35 height 13
click at [199, 114] on html "Lindenhurst Council of PTA's "Bright Futures" Fundraiser Earn Rewards Due in 11…" at bounding box center [366, 345] width 733 height 690
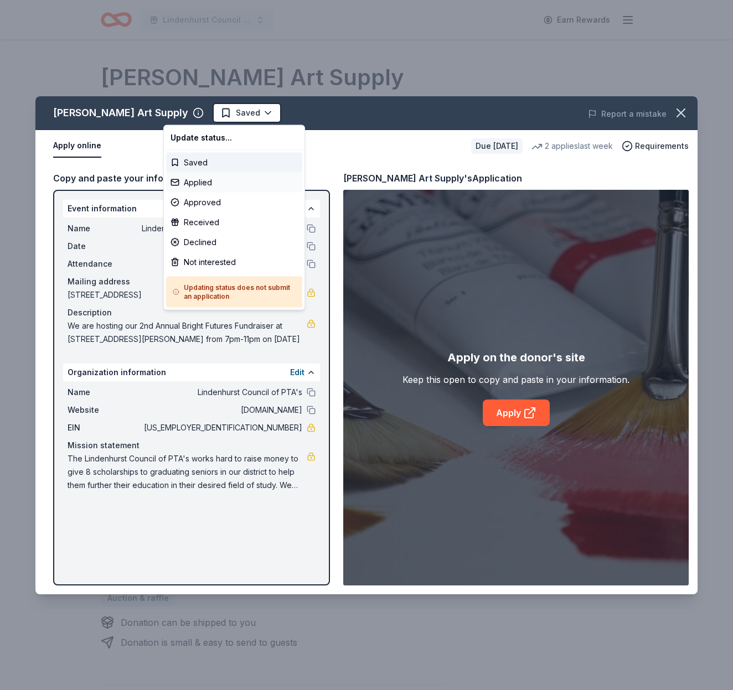
click at [212, 182] on div "Applied" at bounding box center [234, 183] width 136 height 20
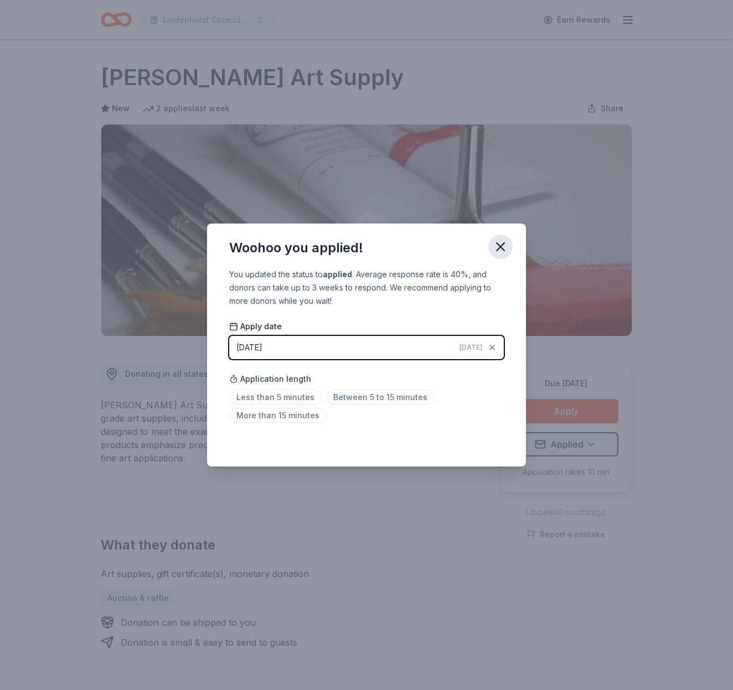
click at [501, 246] on icon "button" at bounding box center [501, 247] width 8 height 8
